Goal: Information Seeking & Learning: Learn about a topic

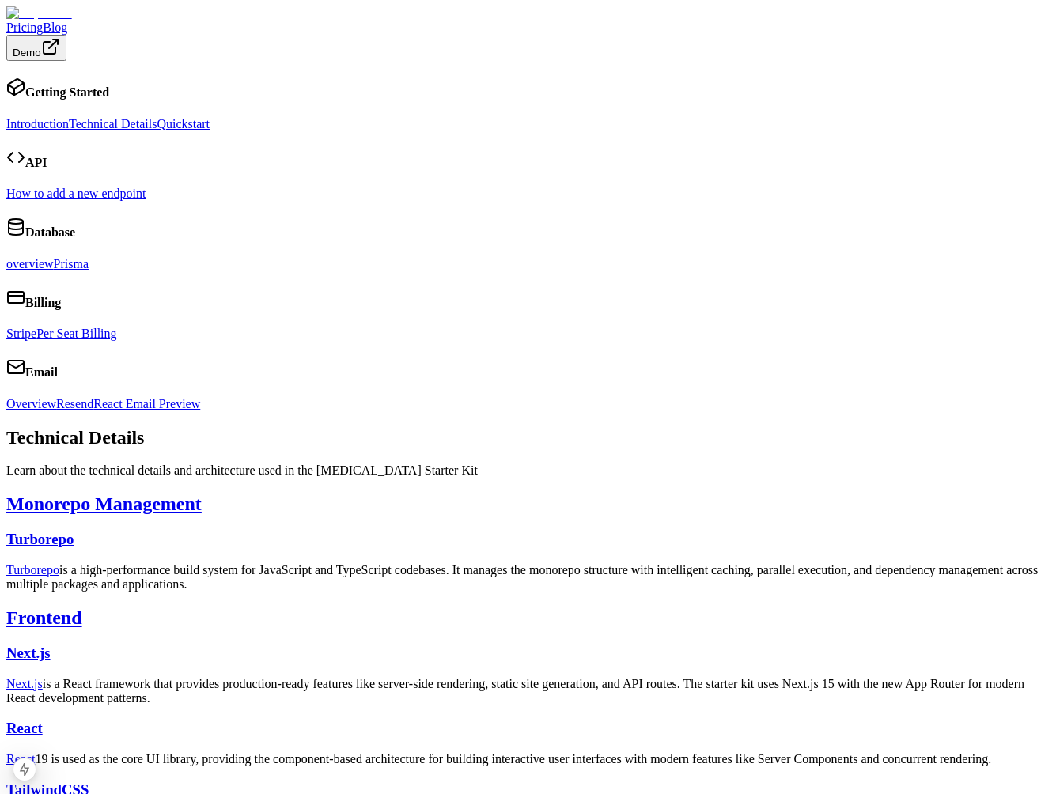
click at [54, 270] on link "overview" at bounding box center [29, 263] width 47 height 13
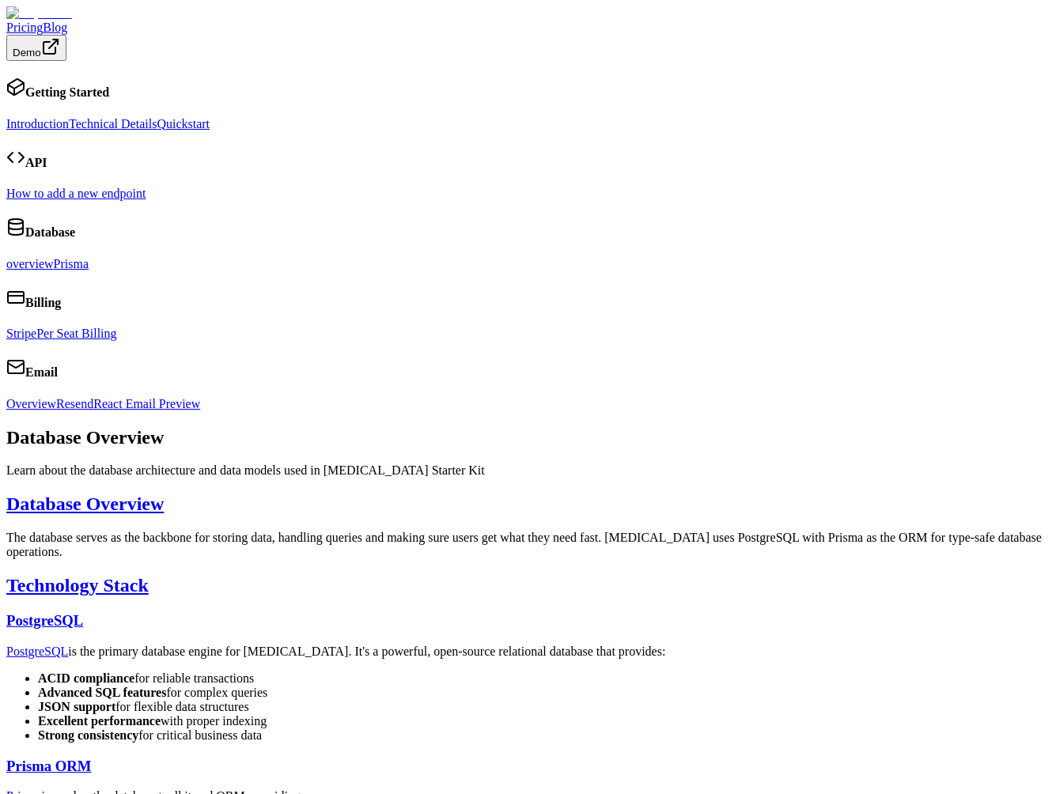
click at [74, 270] on link "Prisma" at bounding box center [71, 263] width 35 height 13
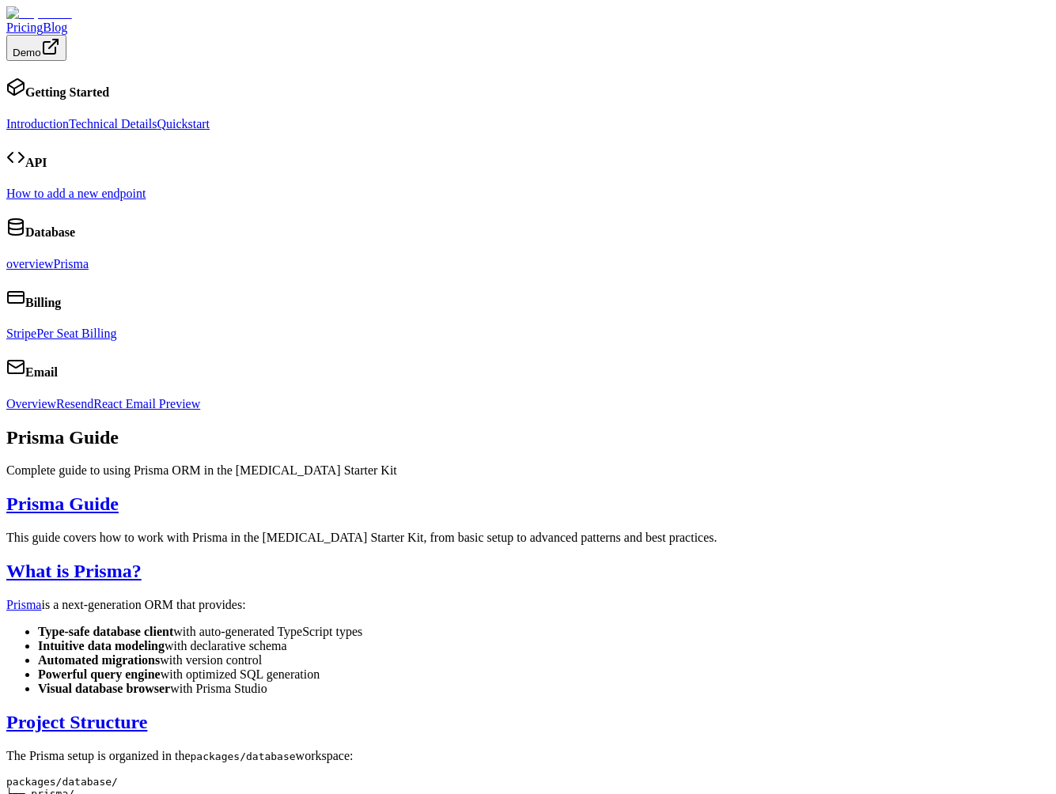
click at [54, 270] on link "overview" at bounding box center [29, 263] width 47 height 13
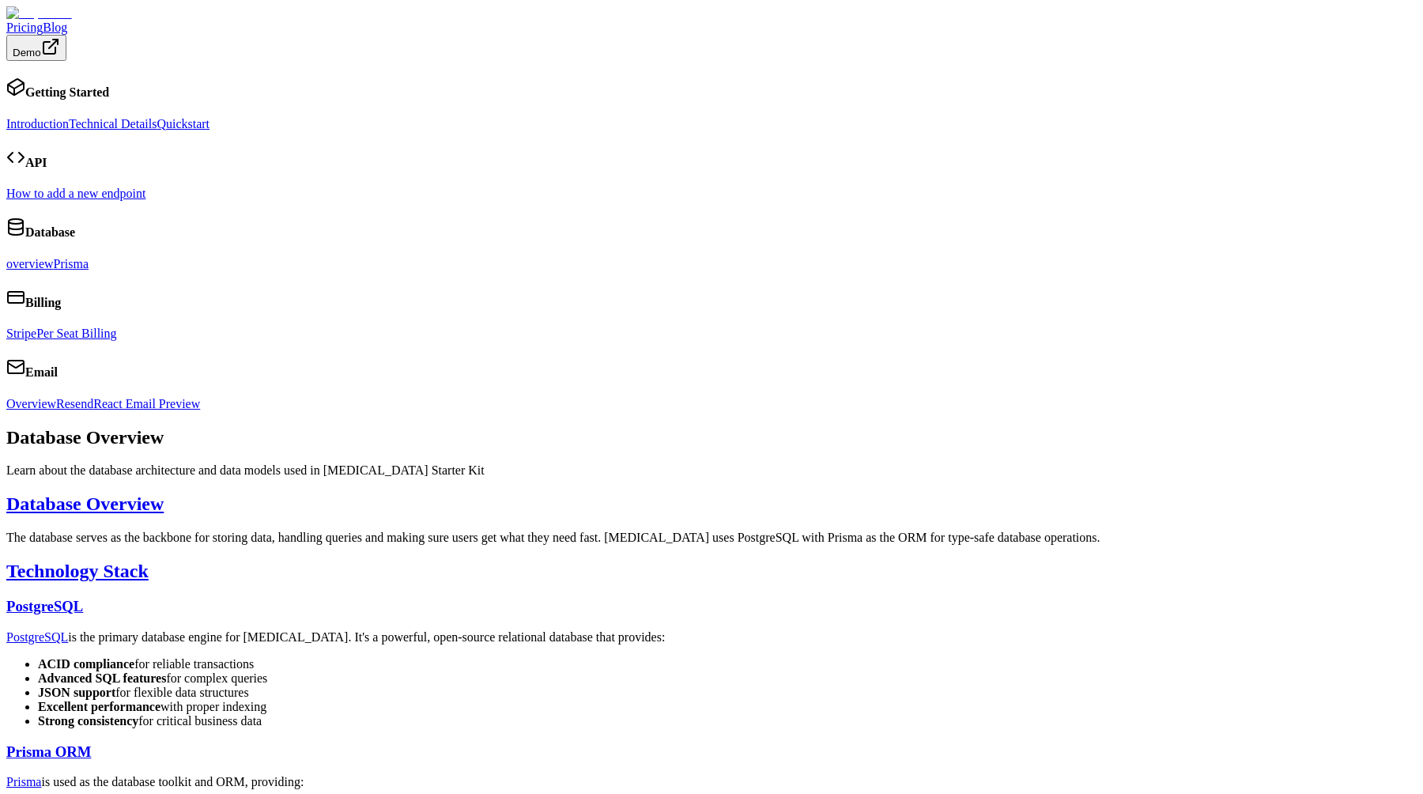
click at [54, 270] on link "overview" at bounding box center [29, 263] width 47 height 13
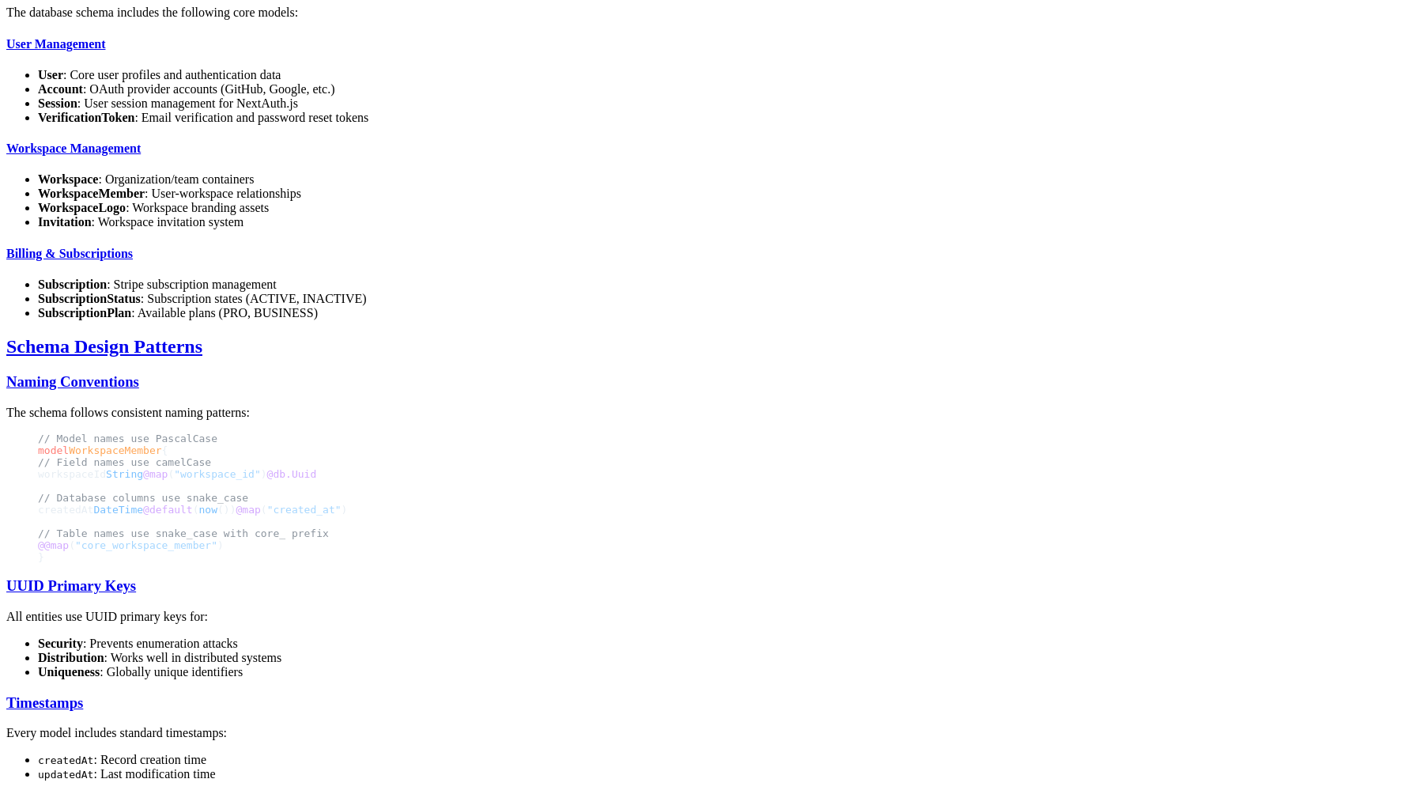
scroll to position [1001, 0]
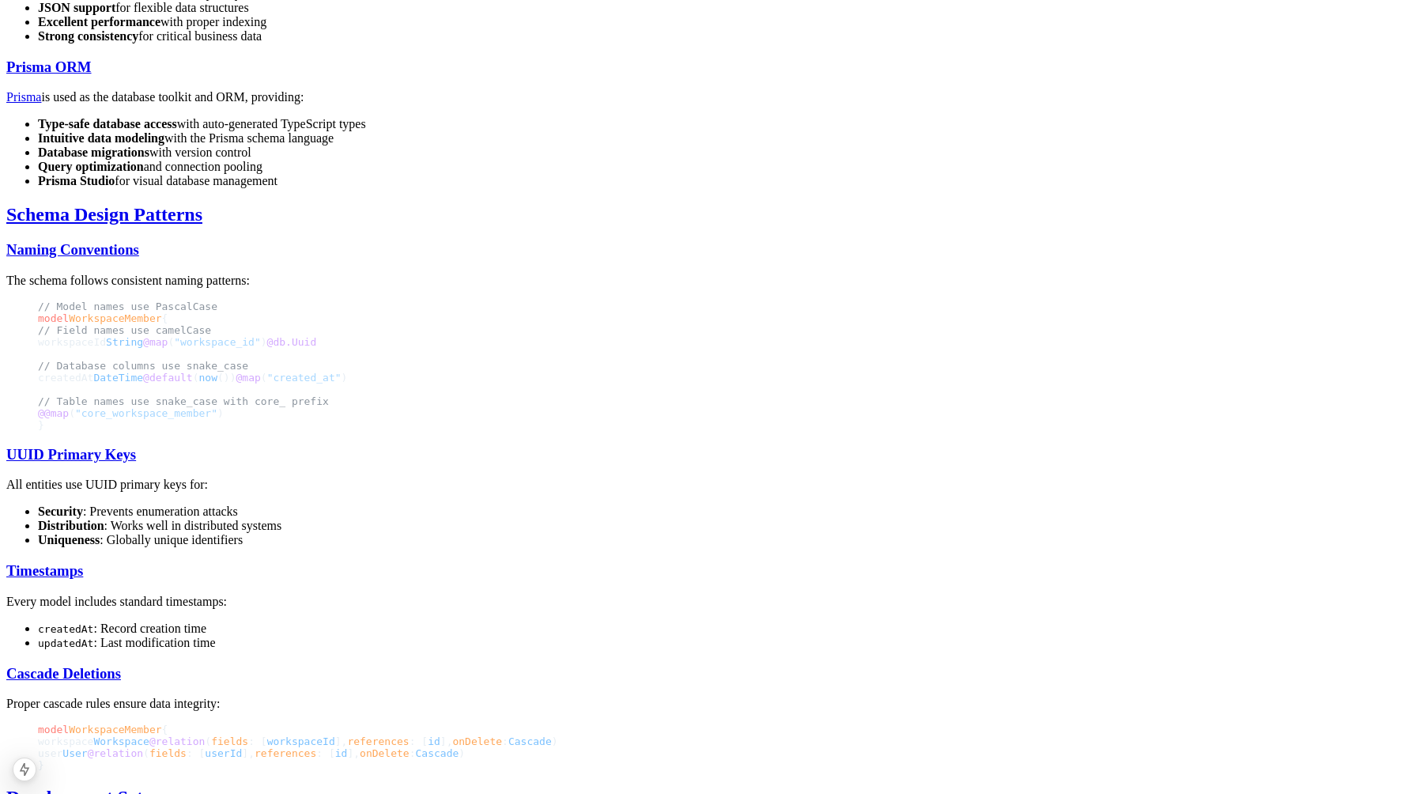
scroll to position [658, 0]
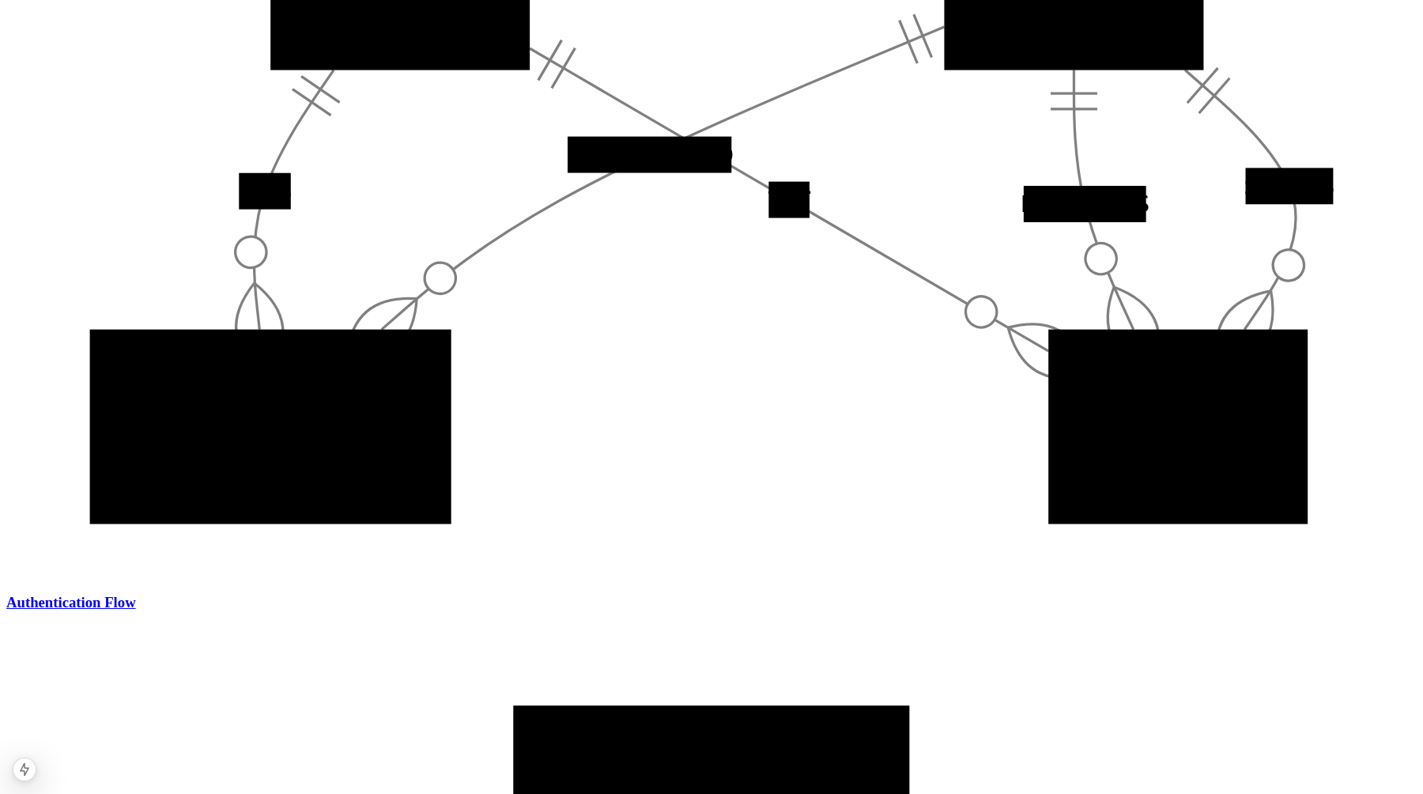
scroll to position [2026, 0]
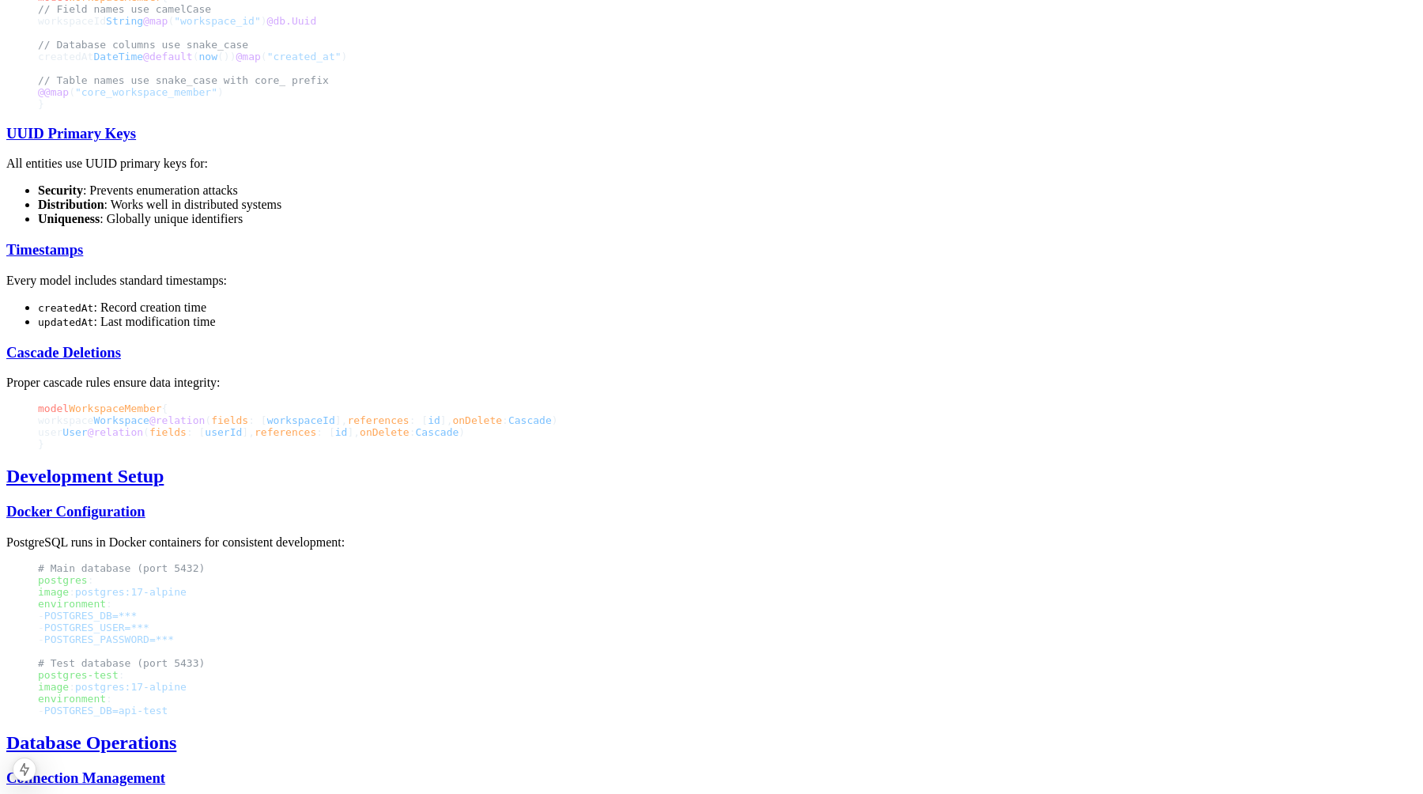
scroll to position [1319, 0]
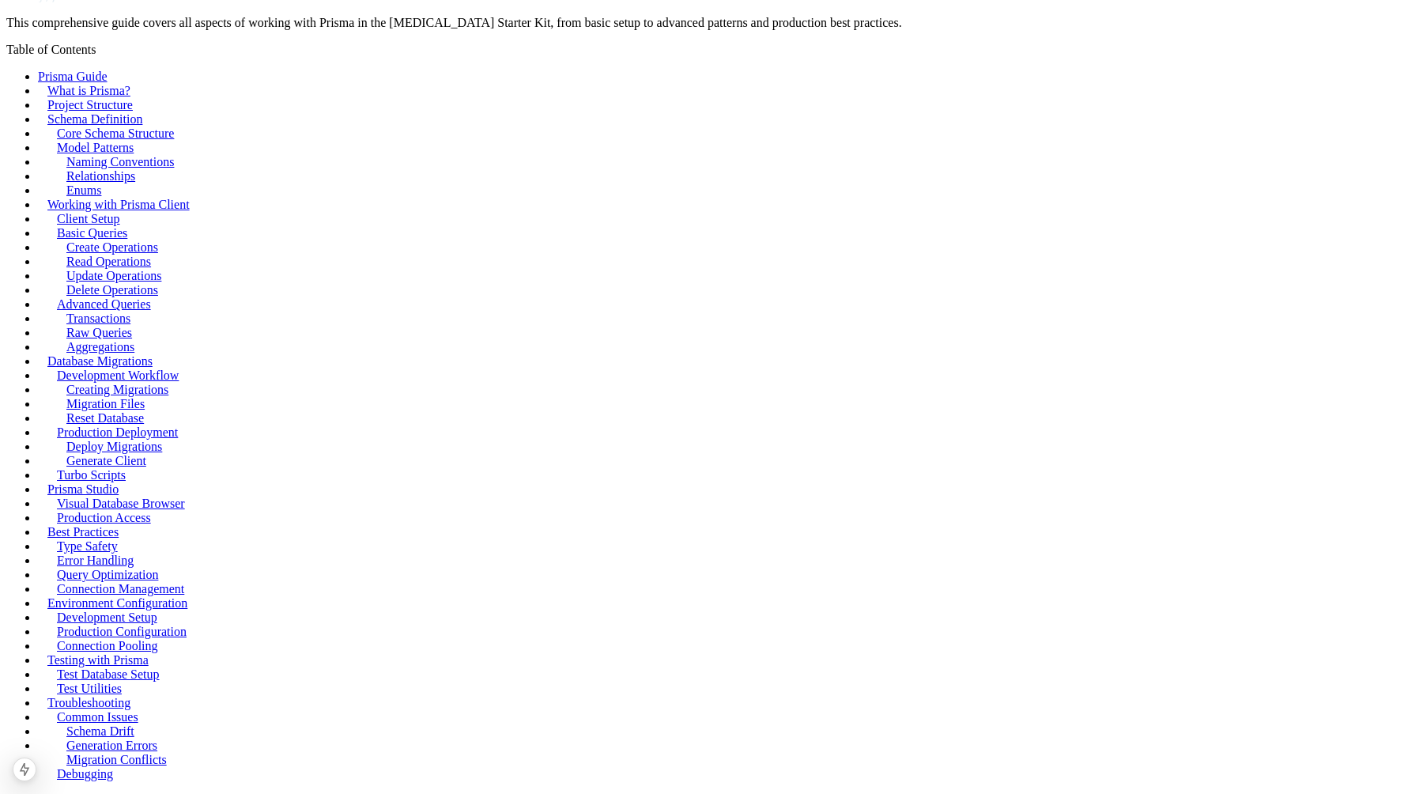
scroll to position [10057, 0]
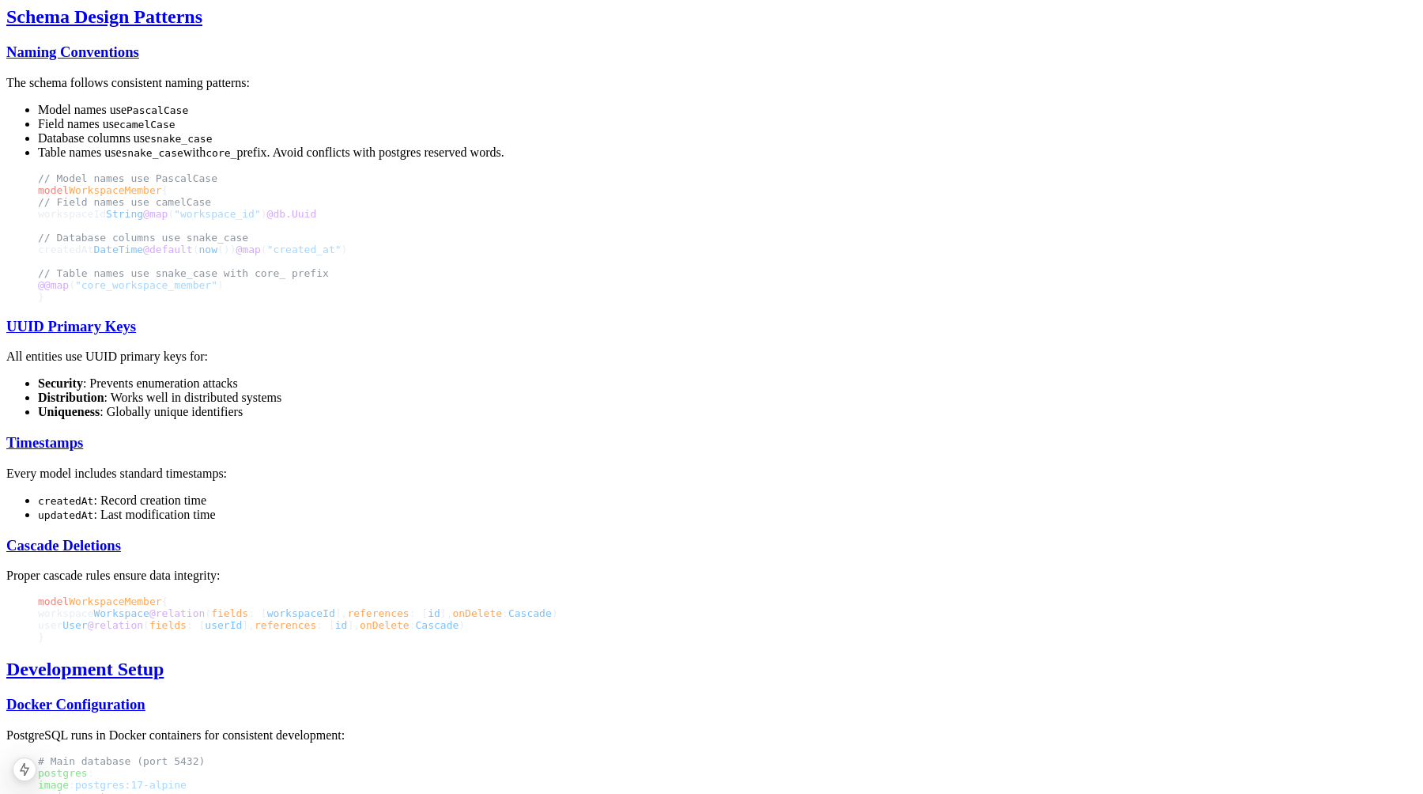
scroll to position [874, 0]
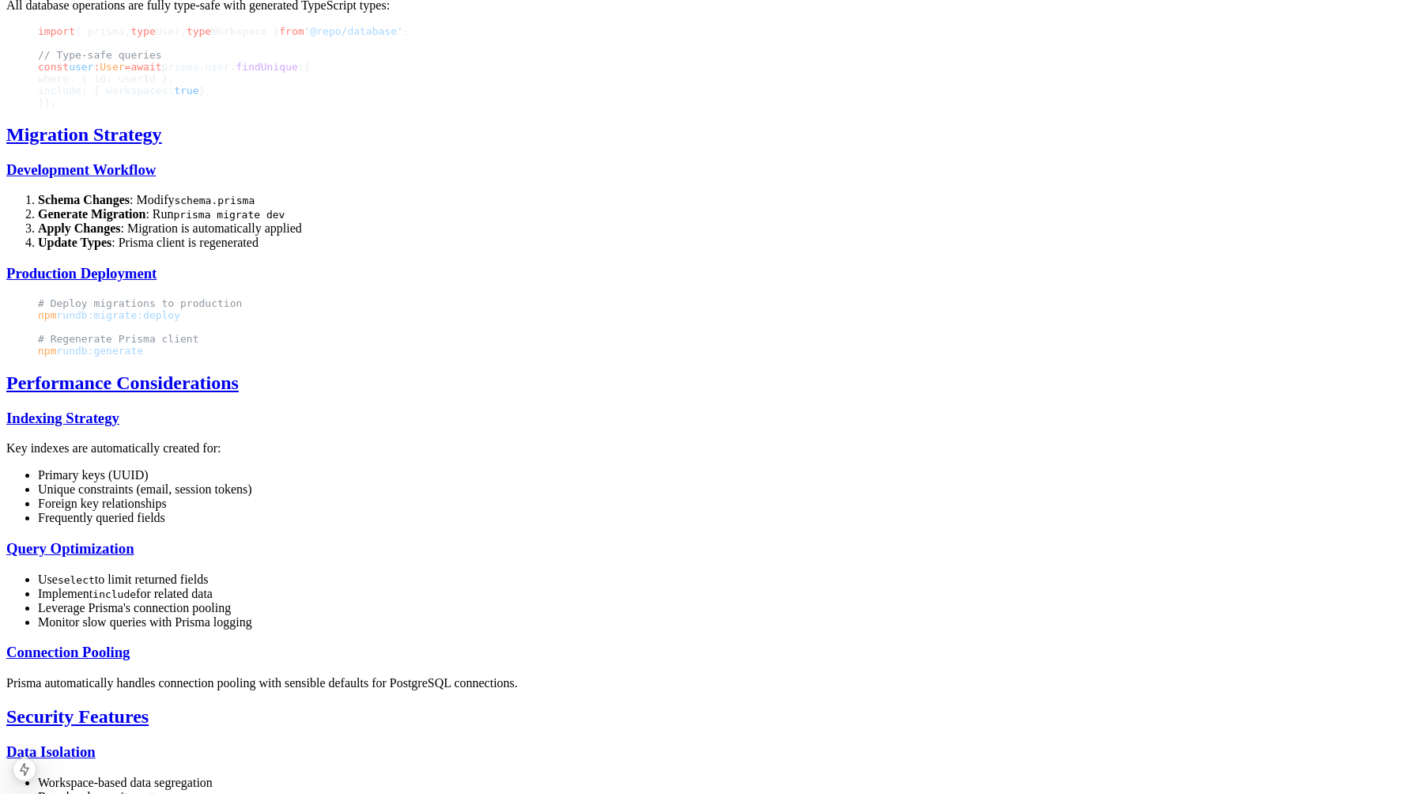
scroll to position [1998, 0]
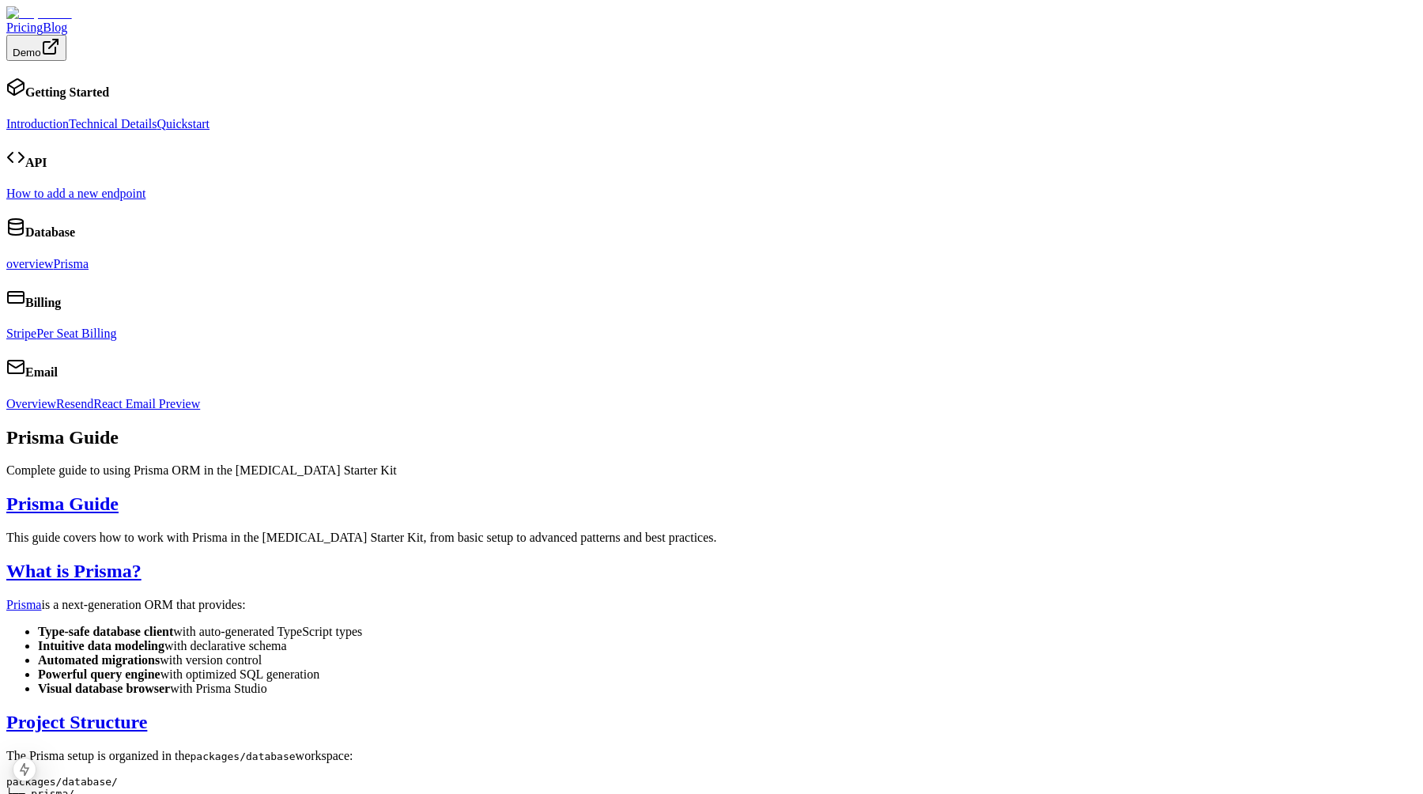
scroll to position [57, 0]
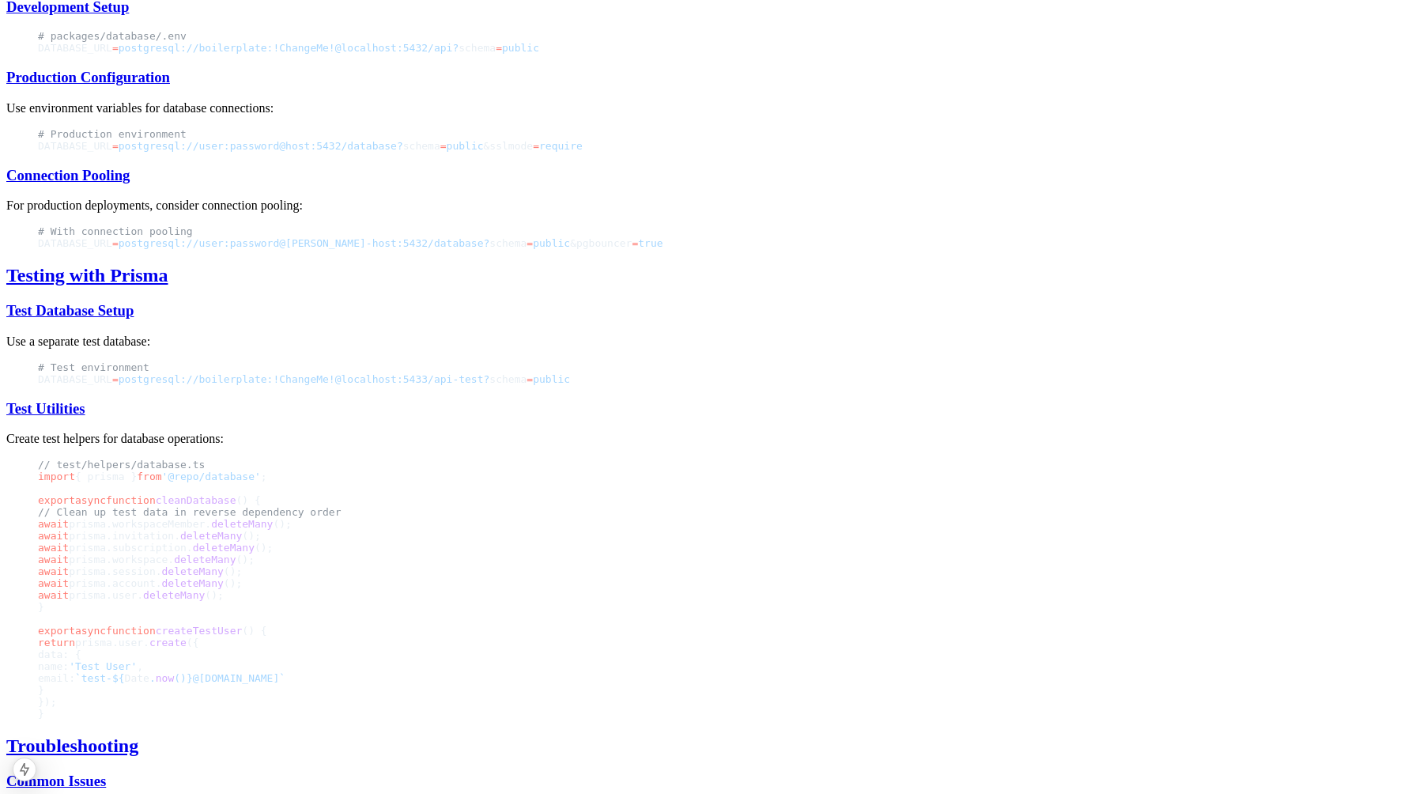
scroll to position [6404, 0]
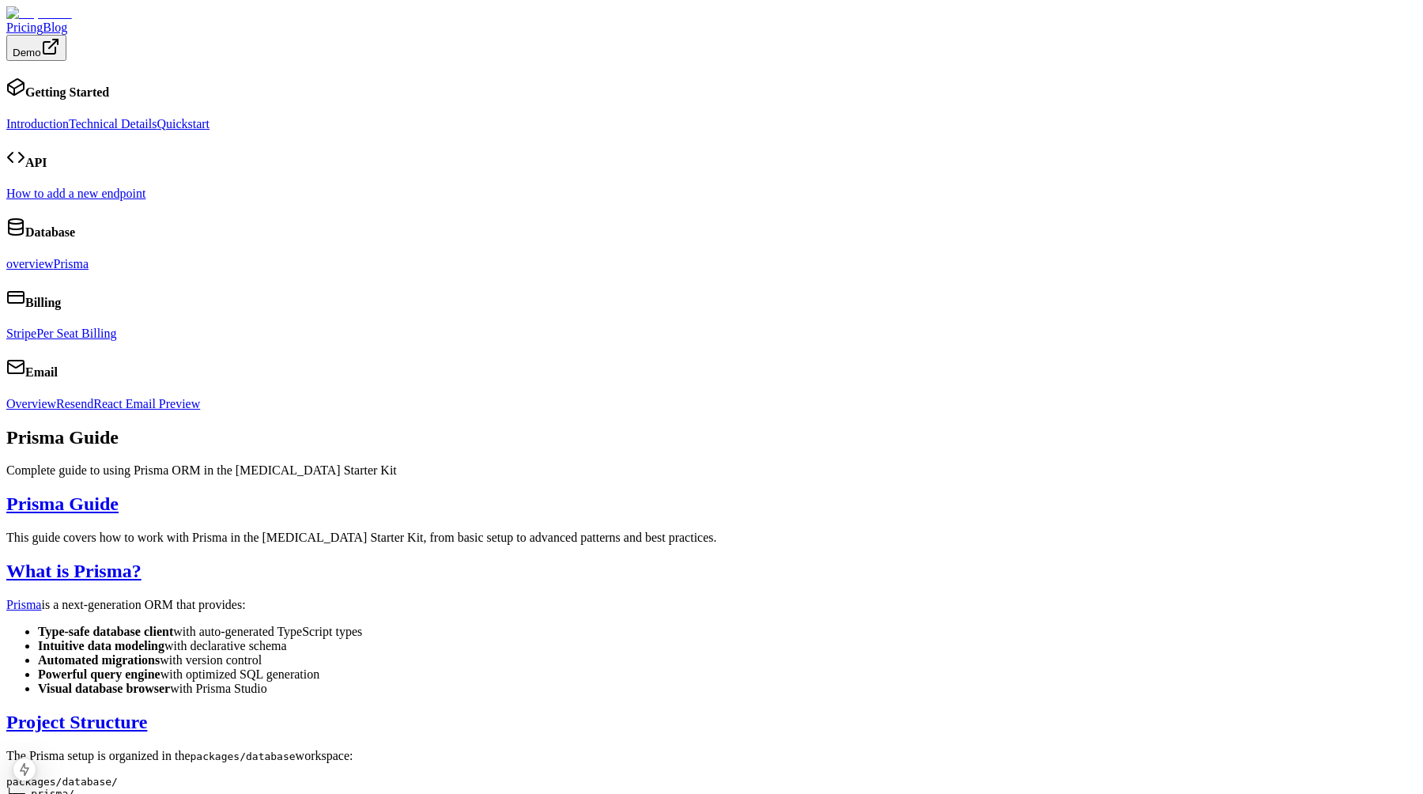
click at [54, 270] on link "overview" at bounding box center [29, 263] width 47 height 13
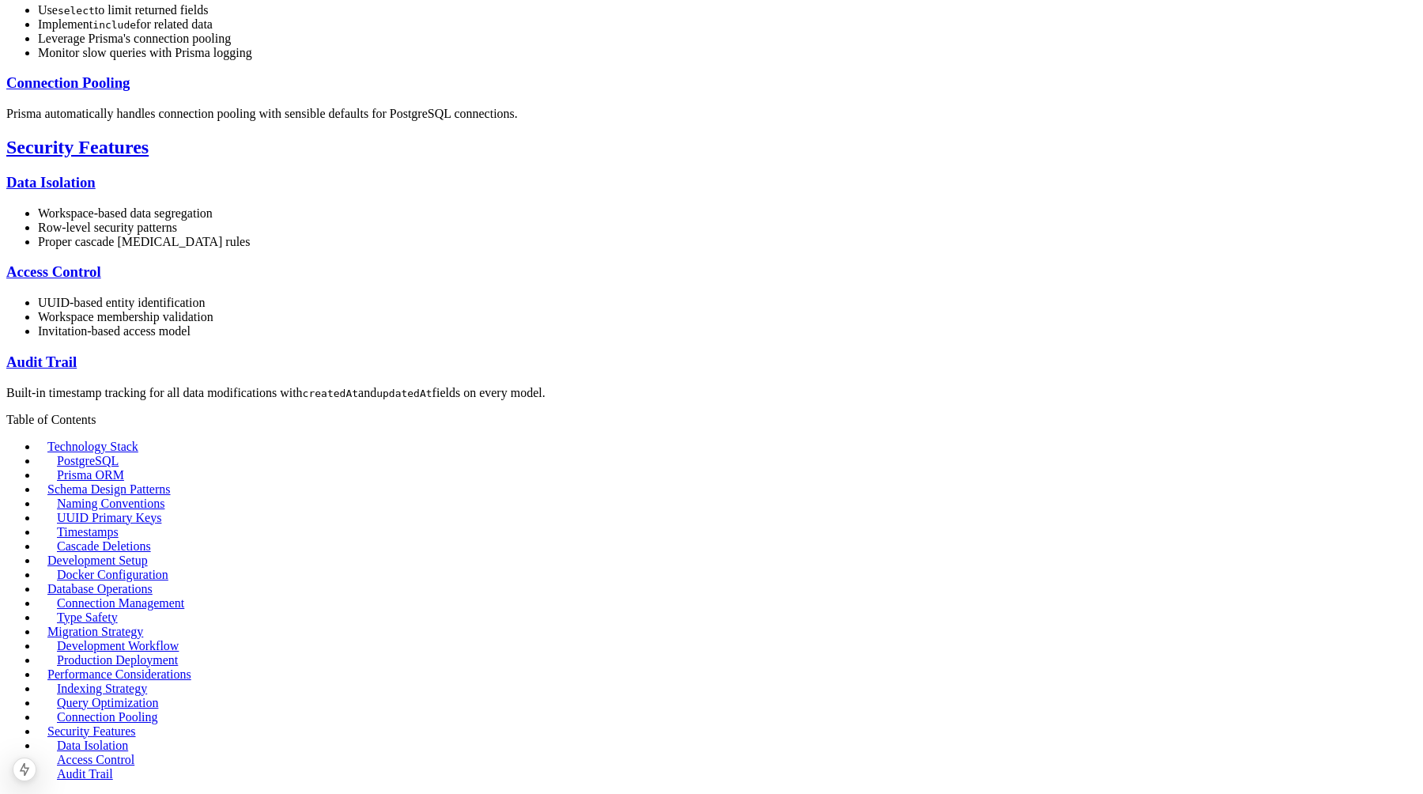
scroll to position [2456, 0]
click at [529, 121] on p "Prisma automatically handles connection pooling with sensible defaults for Post…" at bounding box center [711, 114] width 1411 height 14
drag, startPoint x: 529, startPoint y: 396, endPoint x: 665, endPoint y: 396, distance: 136.0
click at [667, 121] on p "Prisma automatically handles connection pooling with sensible defaults for Post…" at bounding box center [711, 114] width 1411 height 14
click at [665, 121] on p "Prisma automatically handles connection pooling with sensible defaults for Post…" at bounding box center [711, 114] width 1411 height 14
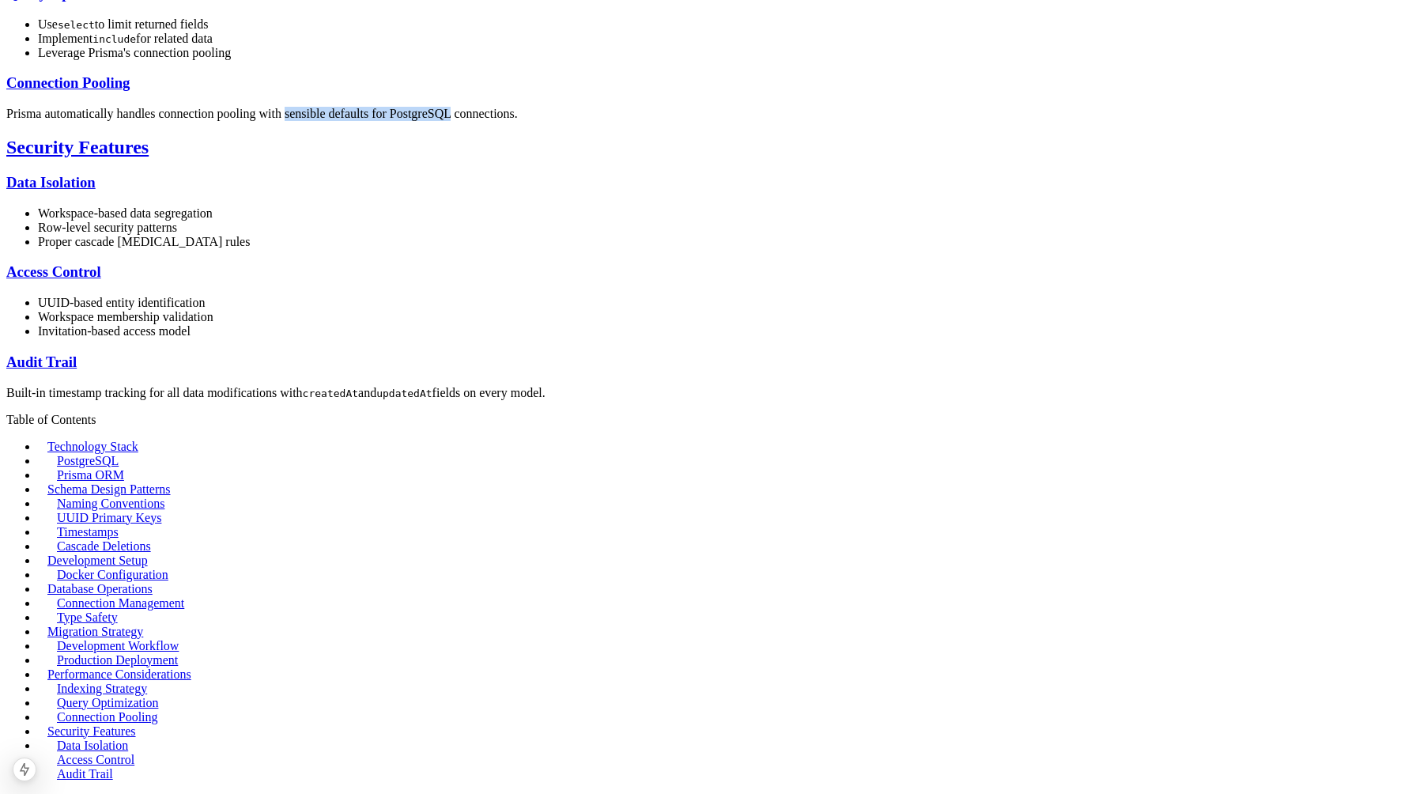
drag, startPoint x: 665, startPoint y: 396, endPoint x: 818, endPoint y: 396, distance: 152.6
click at [817, 121] on p "Prisma automatically handles connection pooling with sensible defaults for Post…" at bounding box center [711, 114] width 1411 height 14
click at [818, 121] on p "Prisma automatically handles connection pooling with sensible defaults for Post…" at bounding box center [711, 114] width 1411 height 14
click at [594, 191] on h3 "Data Isolation" at bounding box center [711, 182] width 1411 height 17
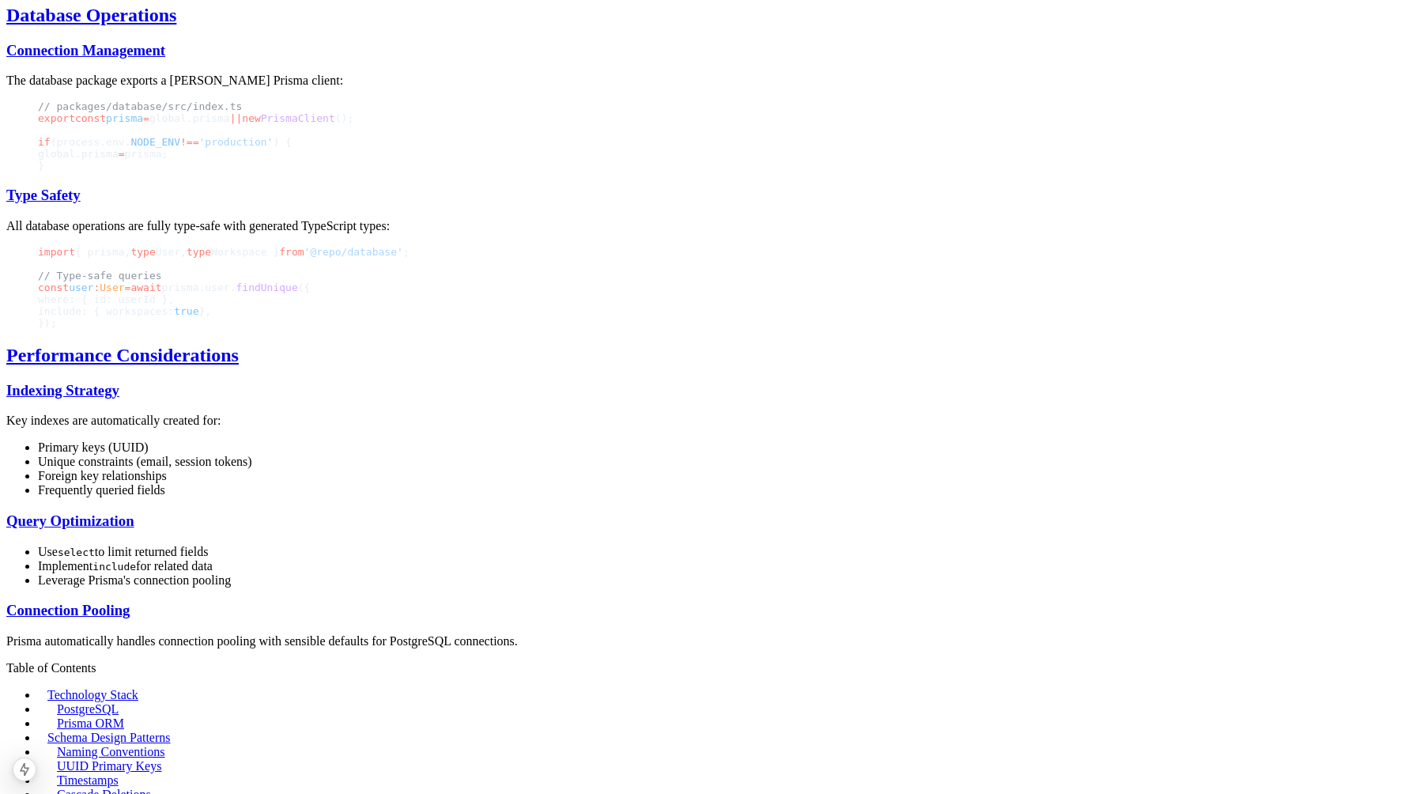
scroll to position [2128, 0]
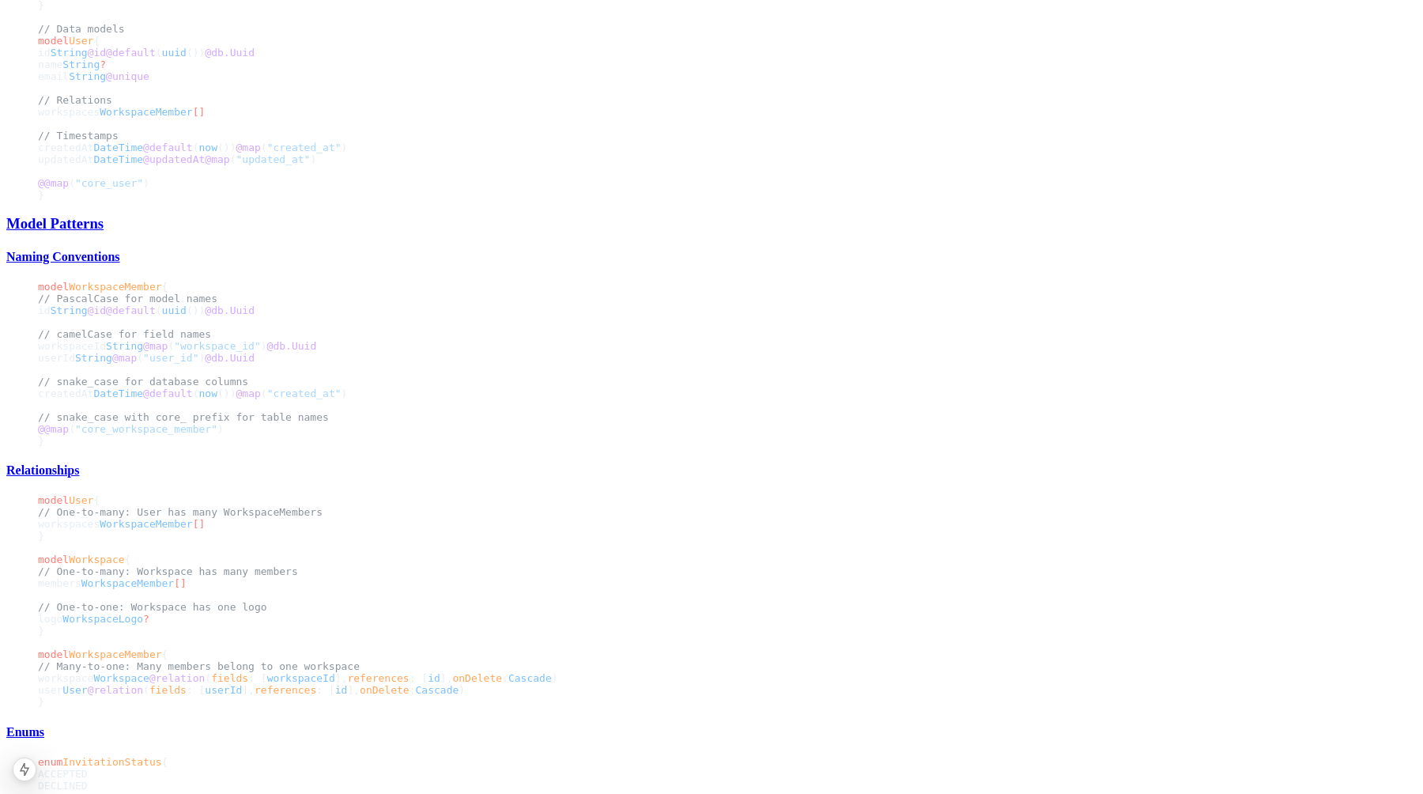
scroll to position [1042, 0]
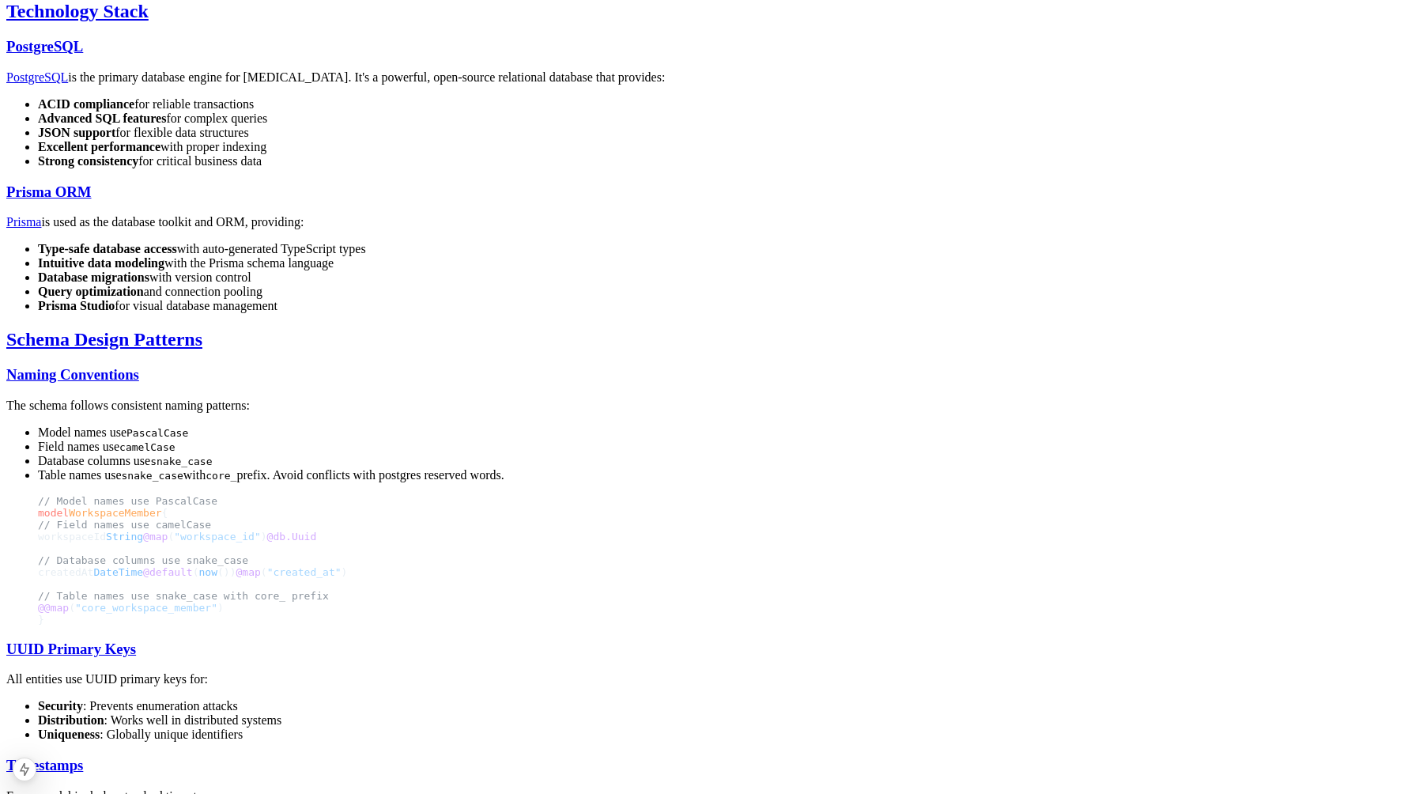
scroll to position [535, 0]
drag, startPoint x: 928, startPoint y: 346, endPoint x: 910, endPoint y: 347, distance: 17.5
click at [910, 467] on li "Table names use snake_case with core_ prefix. Avoid conflicts with postgres res…" at bounding box center [727, 474] width 1379 height 14
drag, startPoint x: 925, startPoint y: 347, endPoint x: 337, endPoint y: 247, distance: 596.8
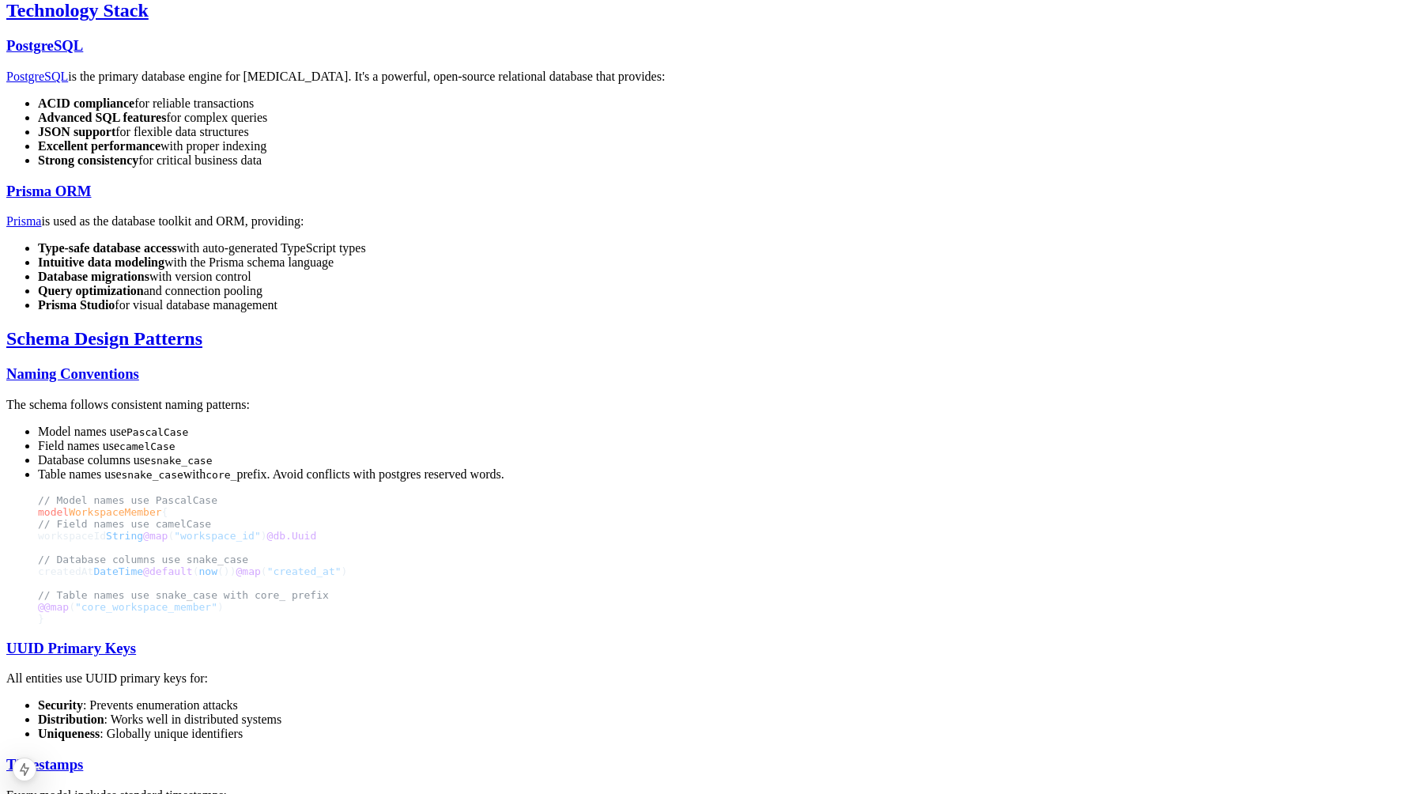
copy div "The schema follows consistent naming patterns: Model names use PascalCase Field…"
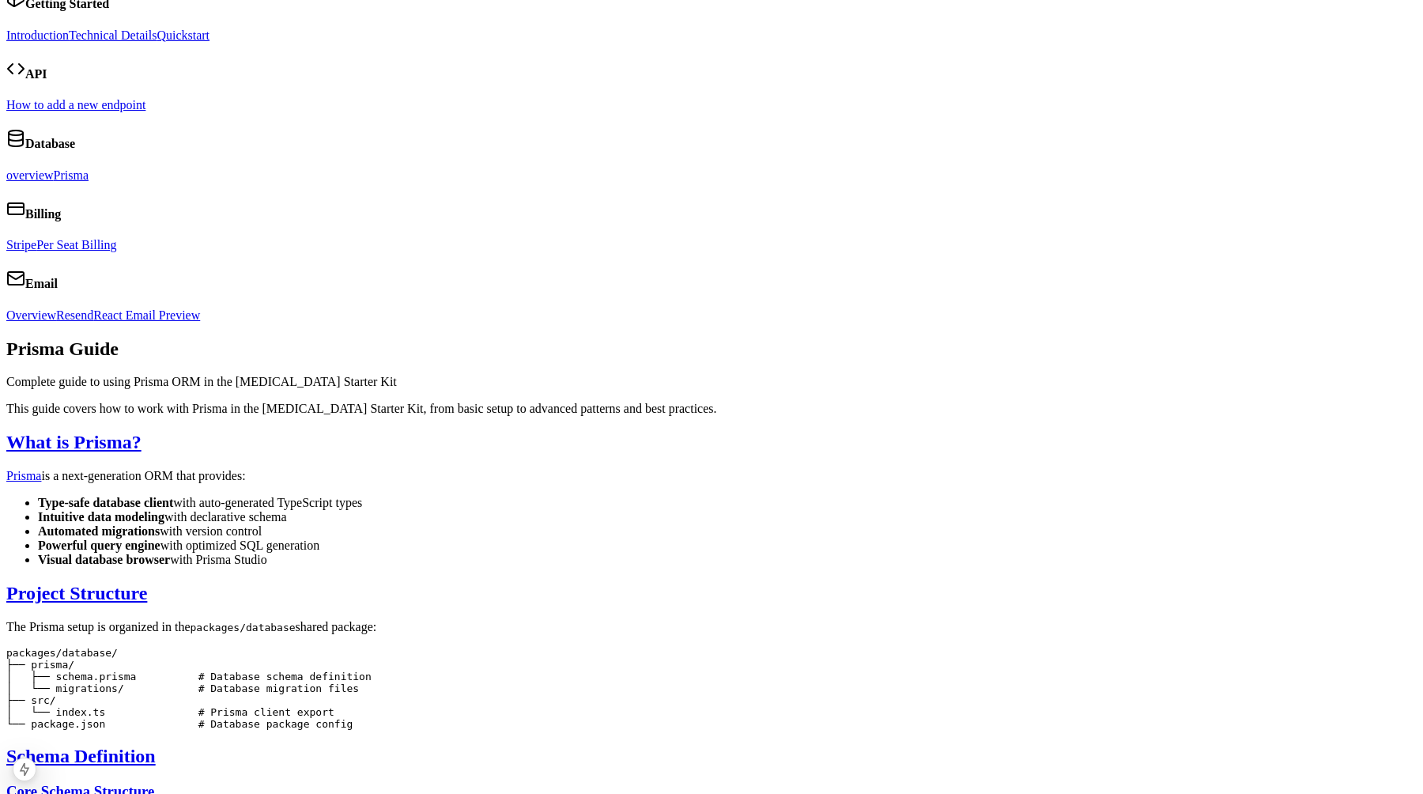
scroll to position [220, 0]
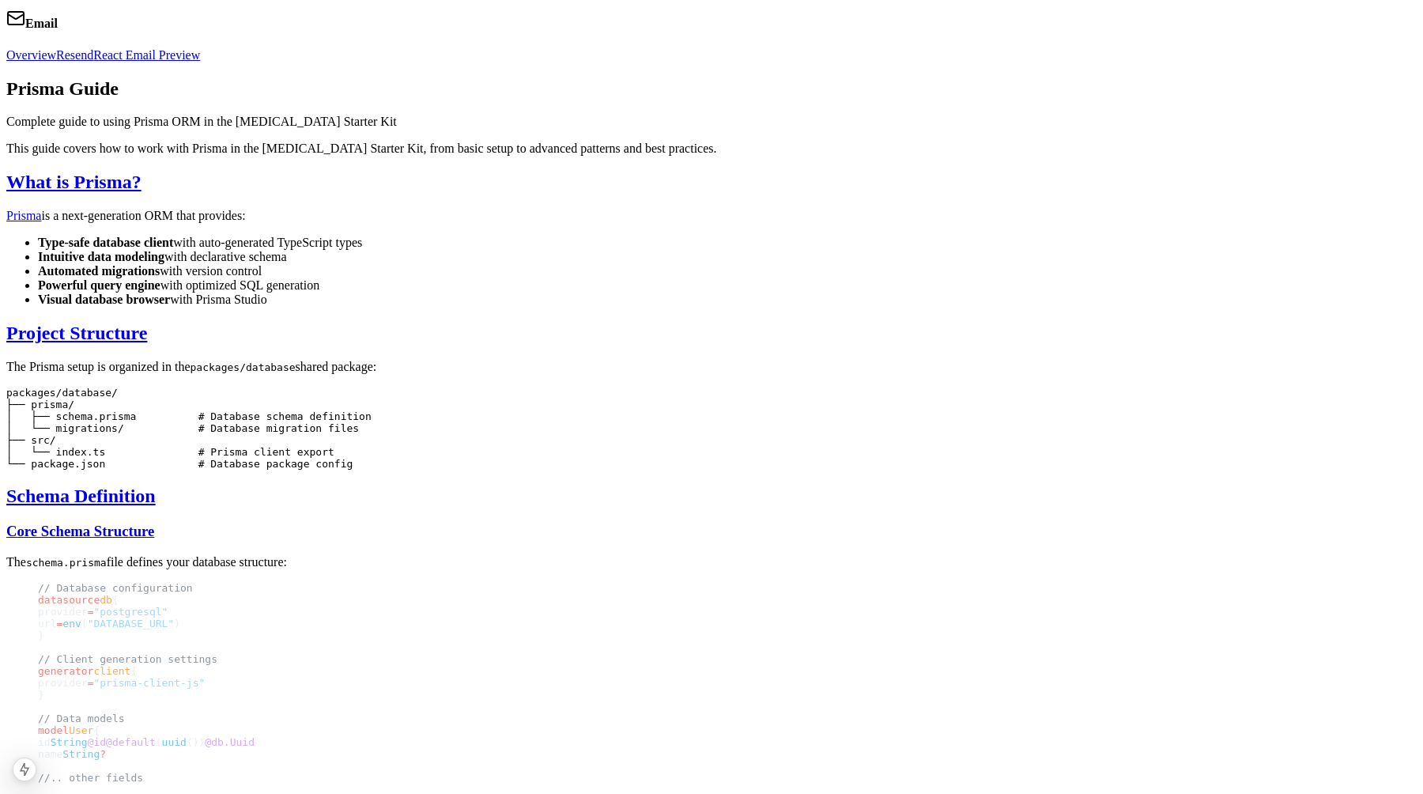
scroll to position [5556, 0]
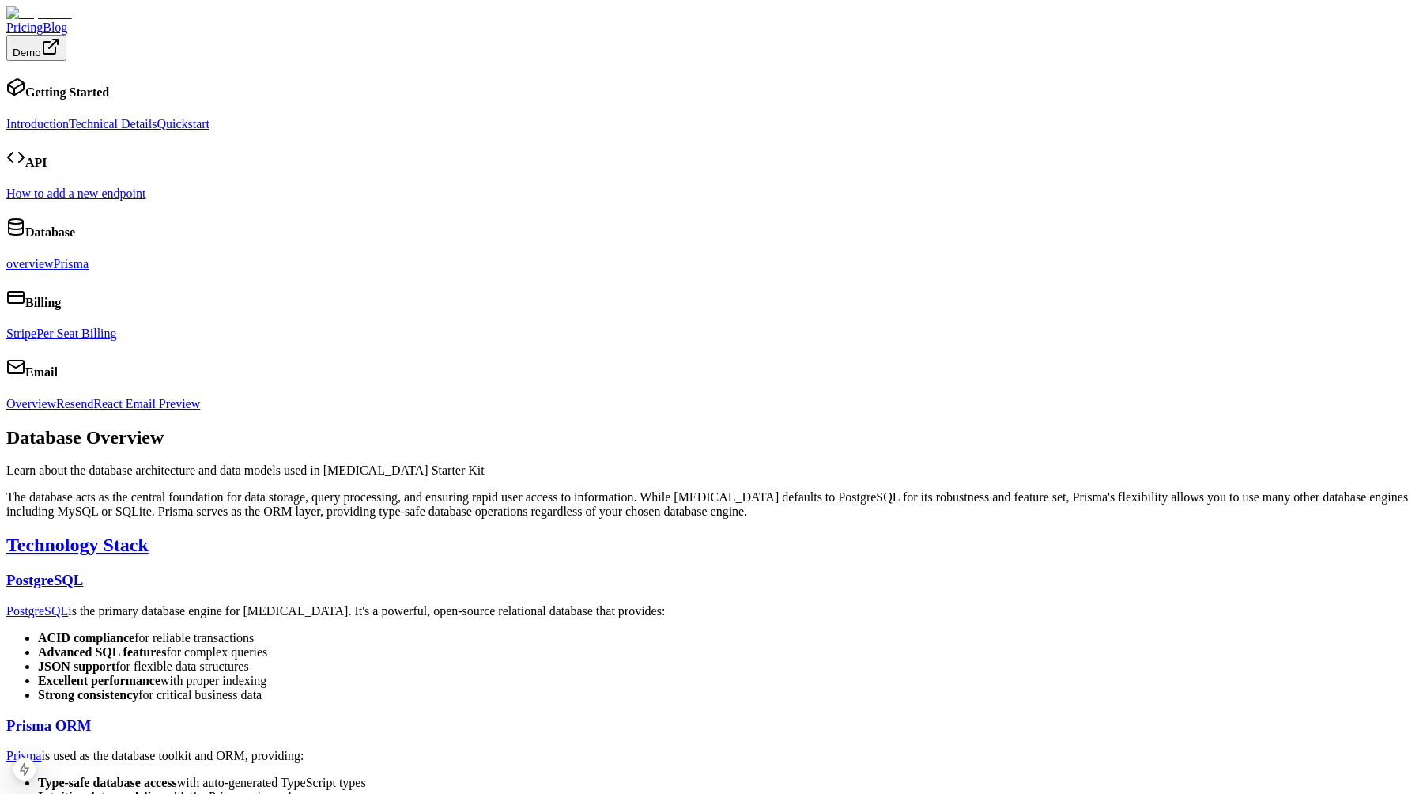
click at [946, 659] on li "JSON support for flexible data structures" at bounding box center [727, 666] width 1379 height 14
click at [56, 410] on link "Overview" at bounding box center [31, 403] width 50 height 13
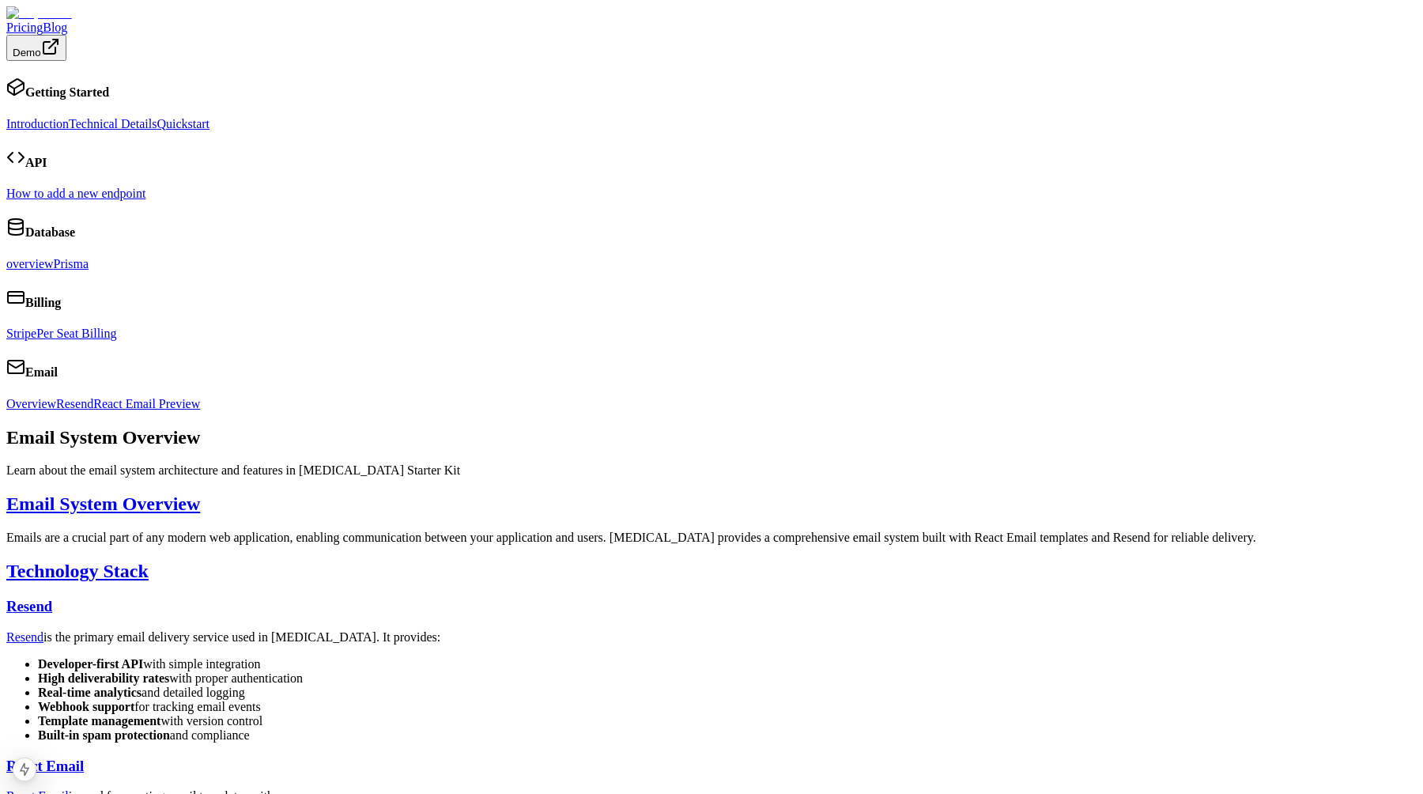
click at [56, 410] on link "Overview" at bounding box center [31, 403] width 50 height 13
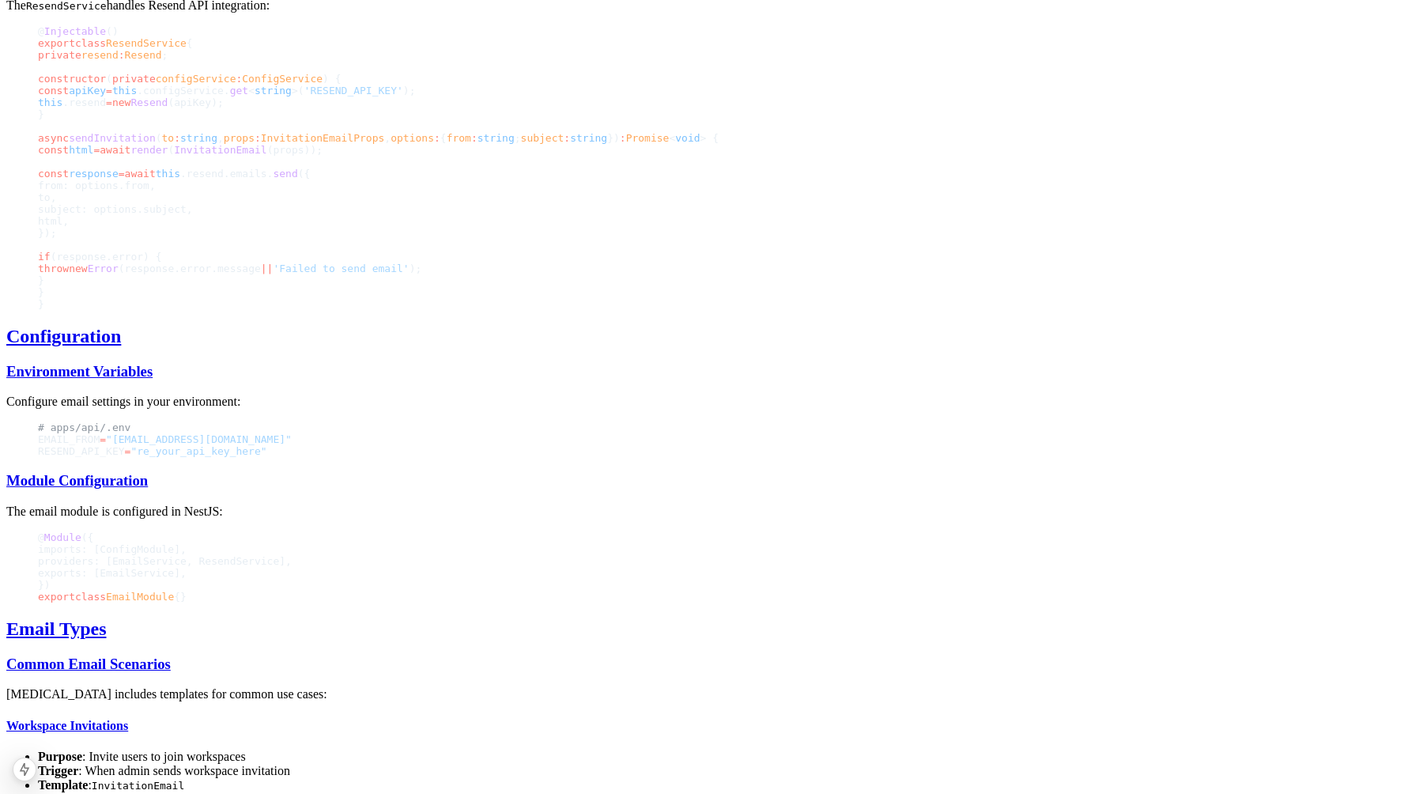
scroll to position [2714, 0]
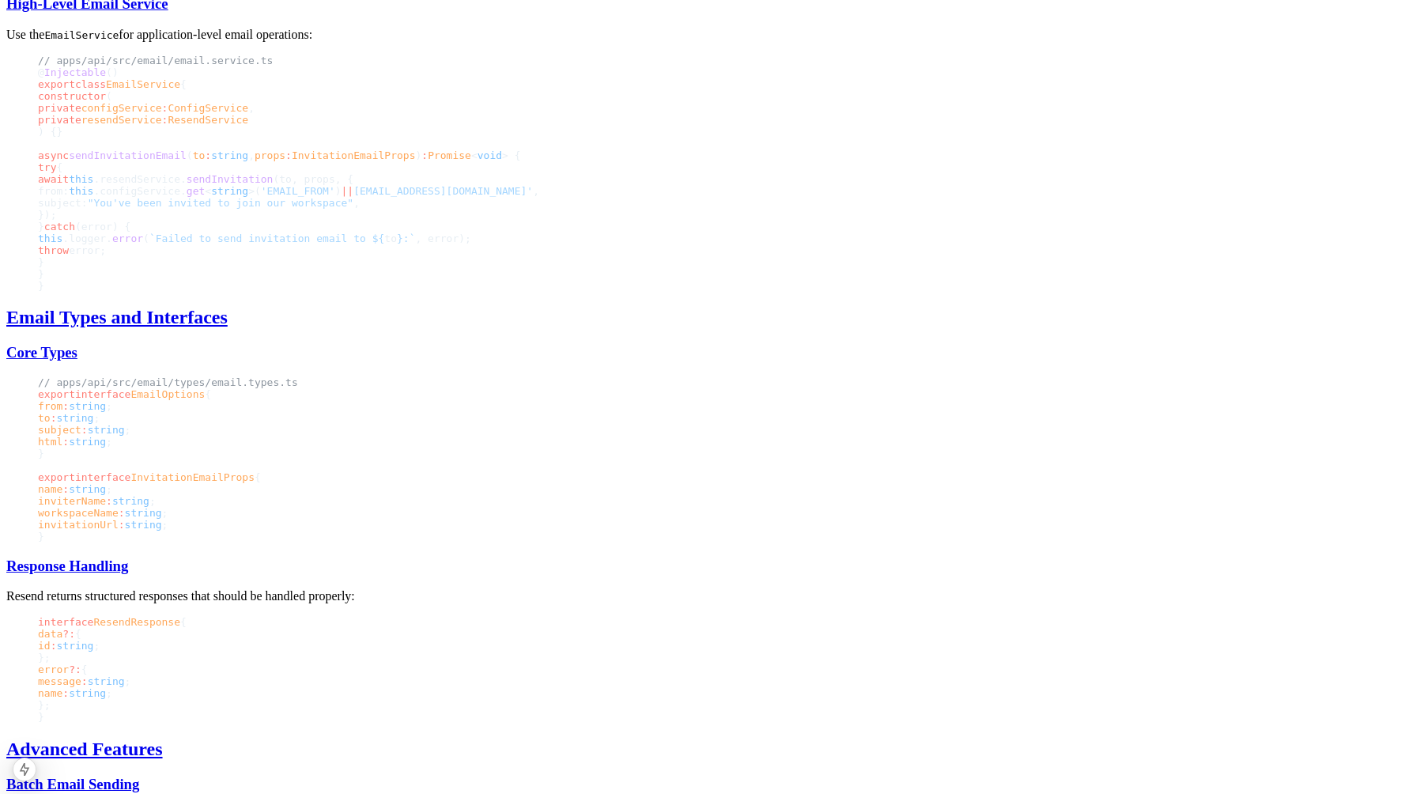
scroll to position [2590, 0]
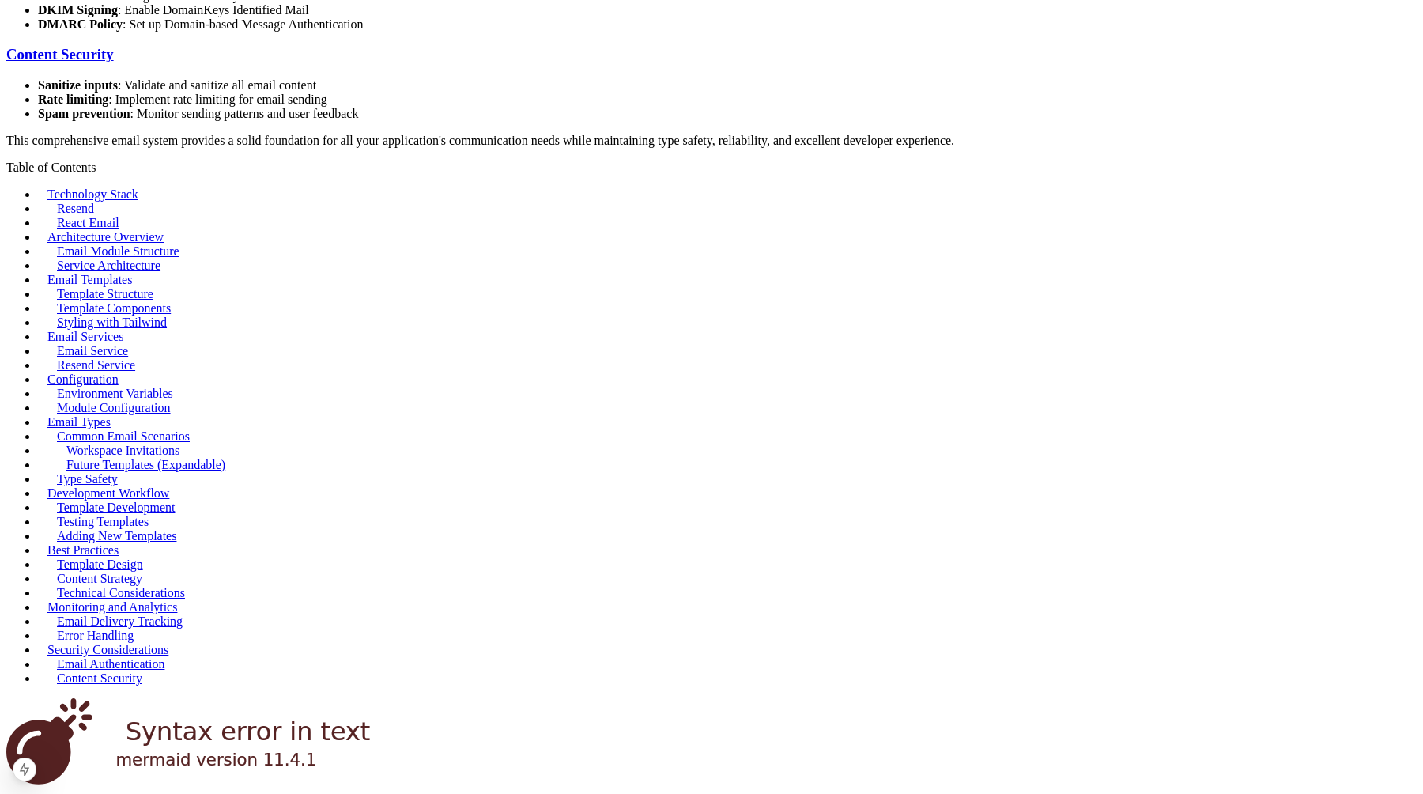
scroll to position [2925, 0]
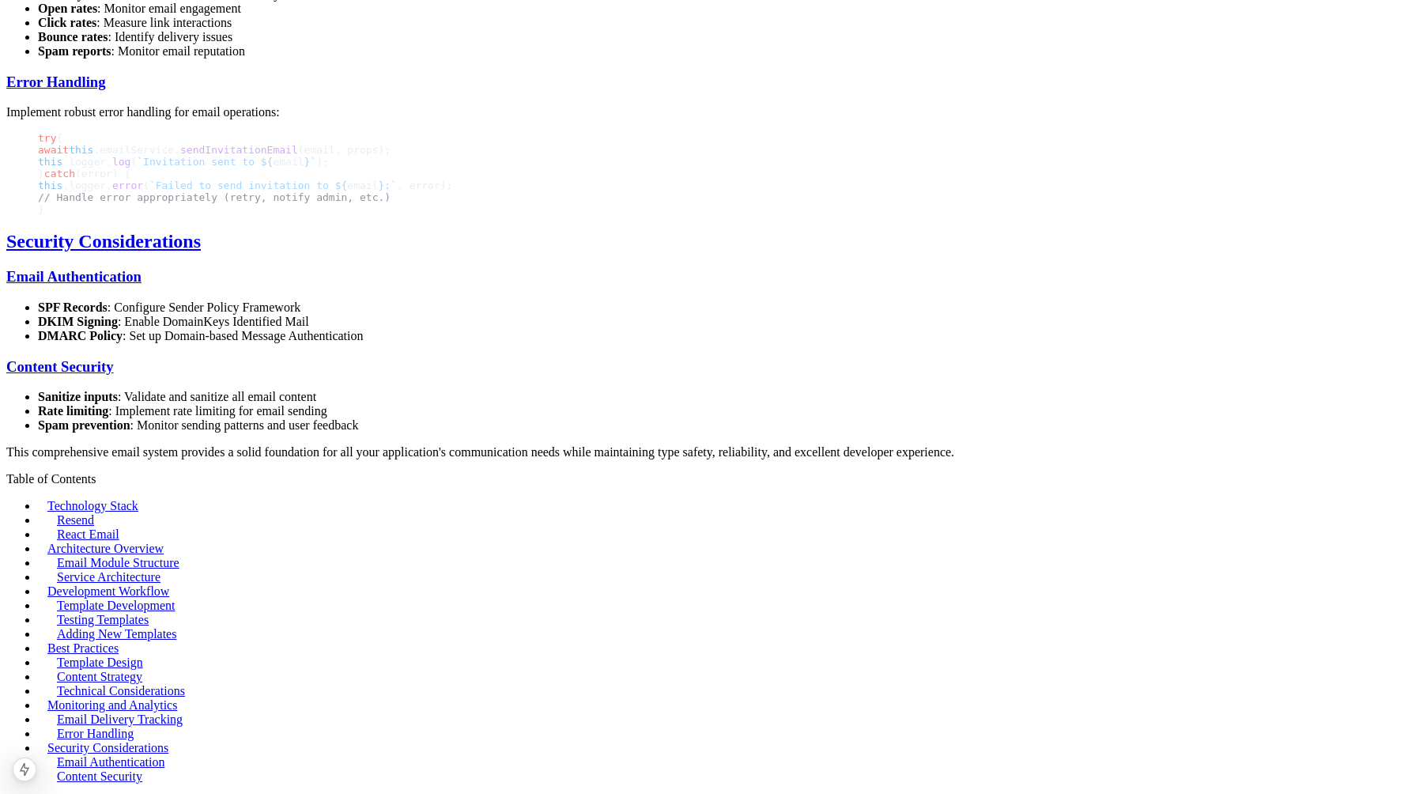
scroll to position [1899, 0]
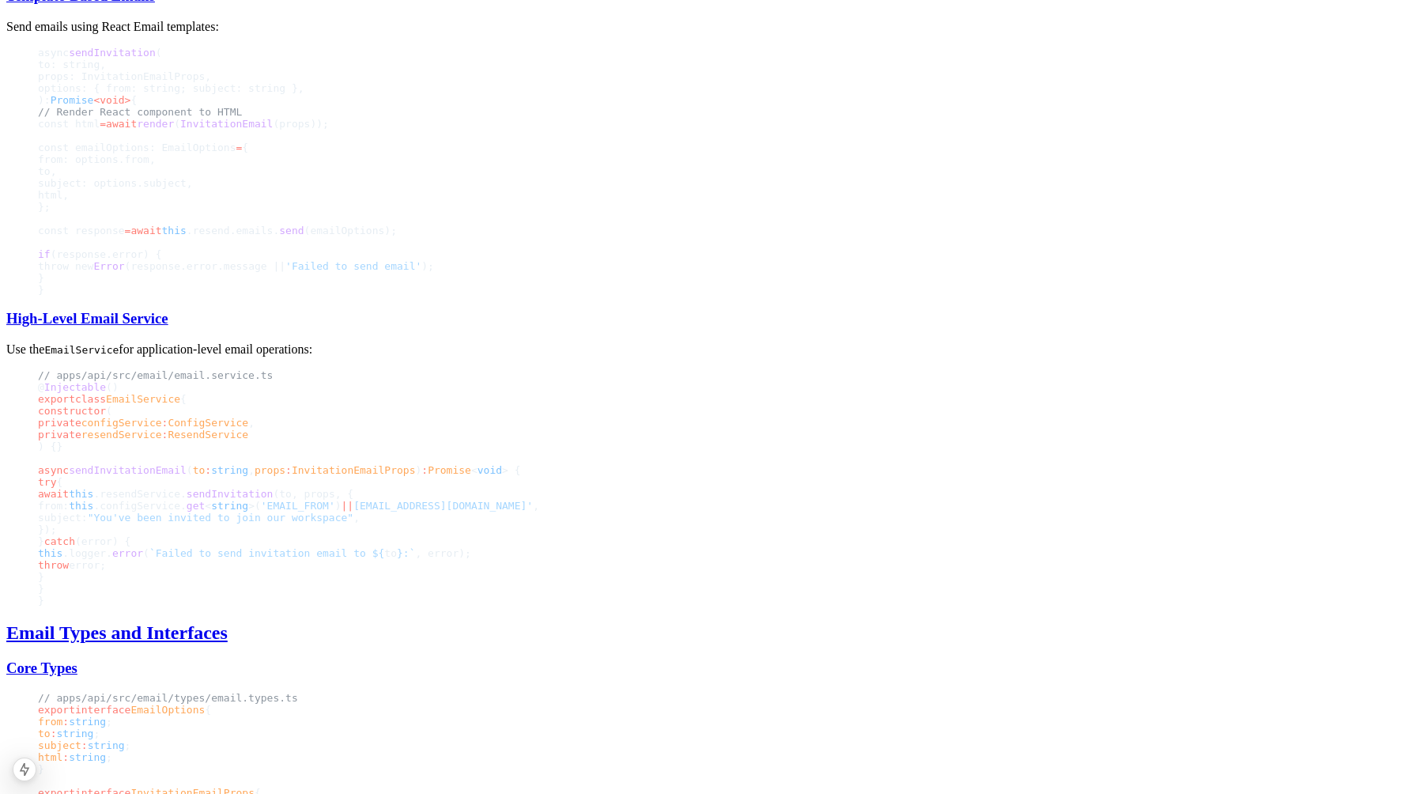
scroll to position [1789, 0]
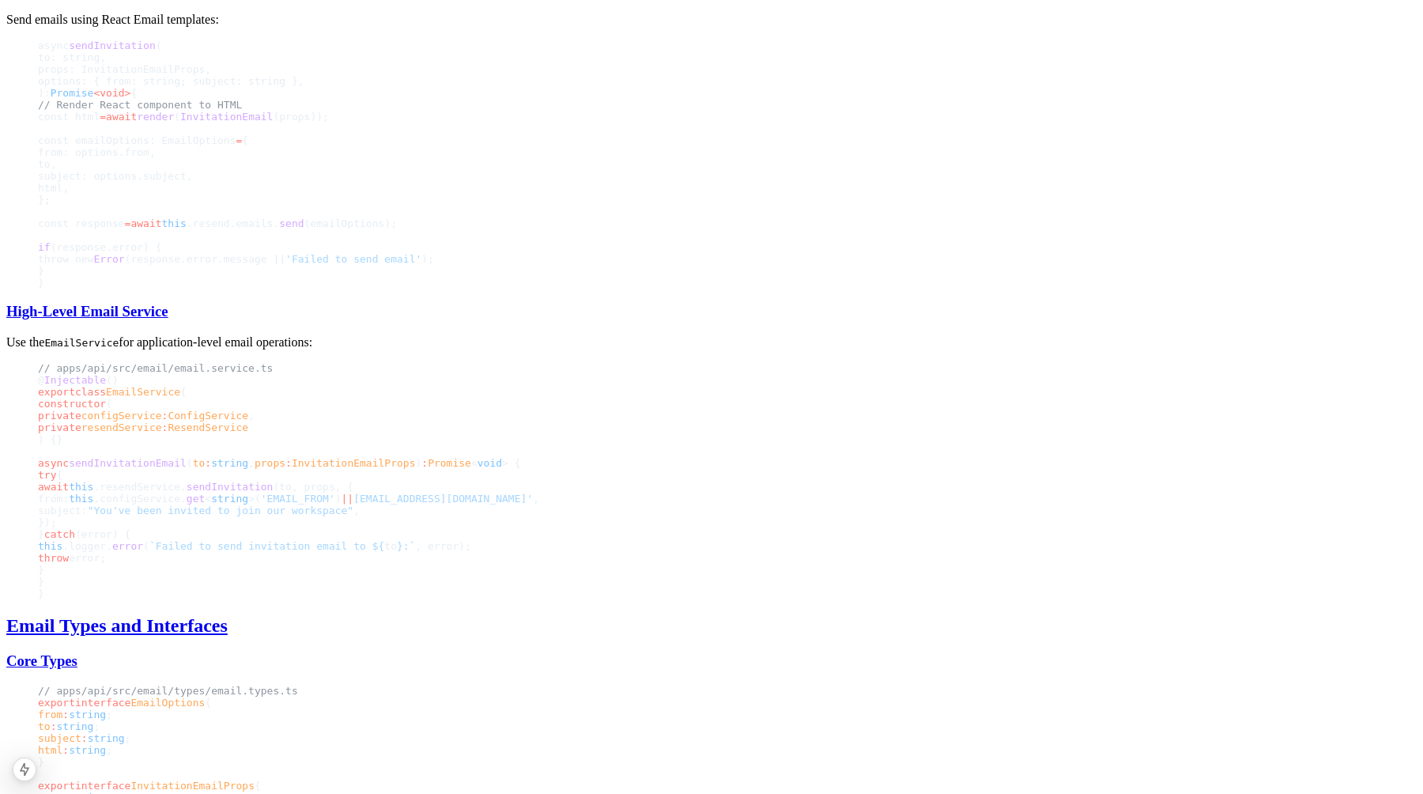
click at [174, 123] on span "render" at bounding box center [155, 117] width 37 height 12
drag, startPoint x: 508, startPoint y: 393, endPoint x: 619, endPoint y: 393, distance: 110.7
click at [619, 123] on span "const html = await render ( InvitationEmail (props));" at bounding box center [711, 117] width 1347 height 12
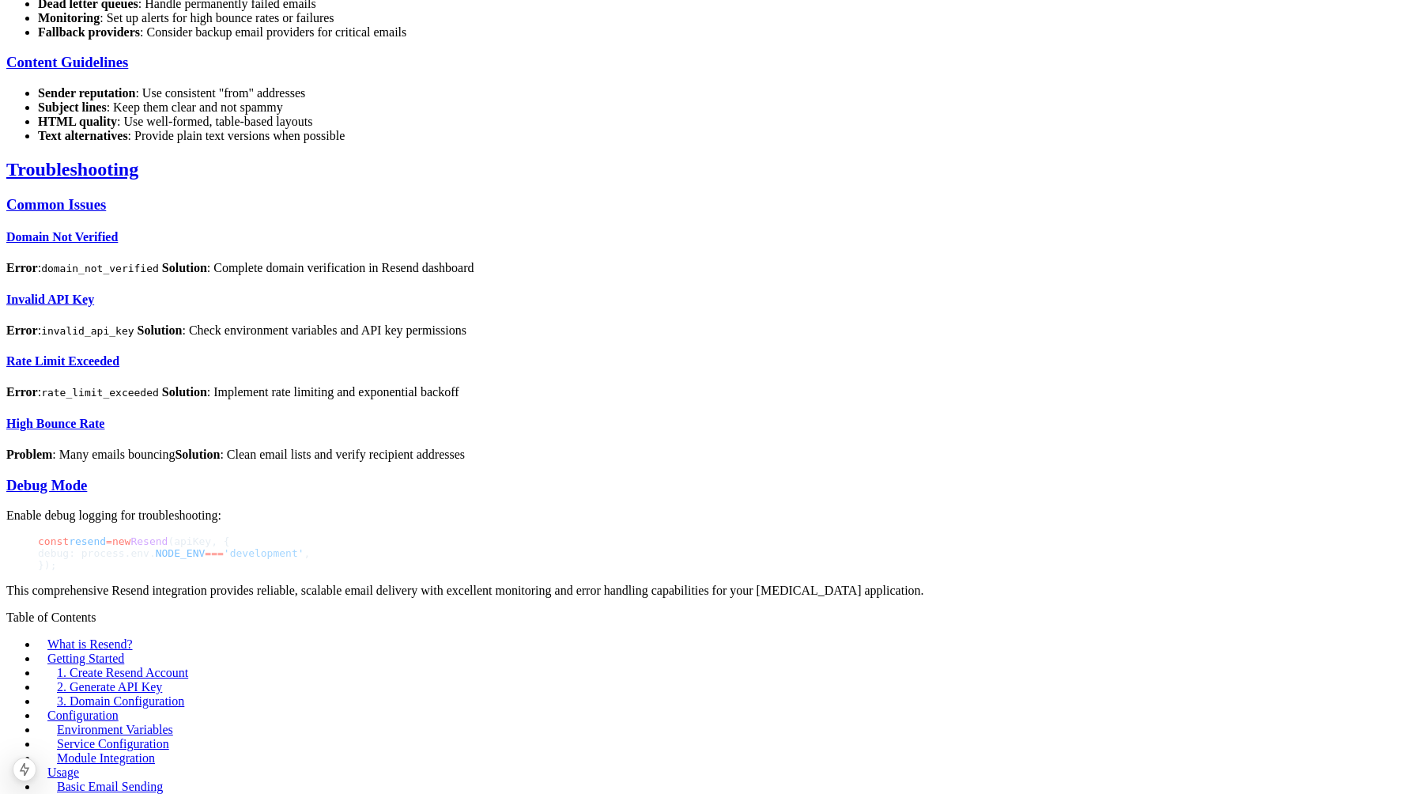
scroll to position [3546, 0]
drag, startPoint x: 583, startPoint y: 378, endPoint x: 742, endPoint y: 387, distance: 160.0
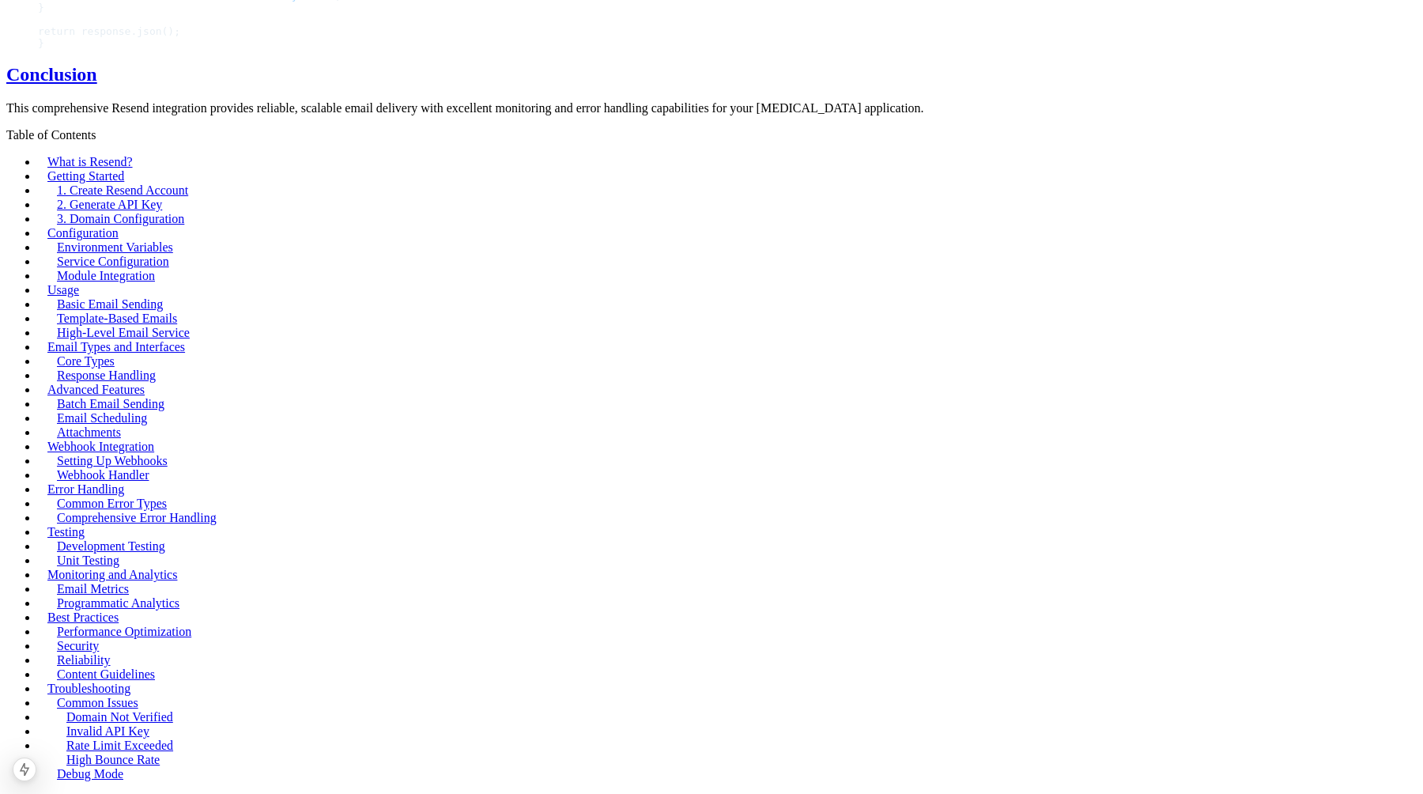
scroll to position [3293, 0]
drag, startPoint x: 362, startPoint y: 304, endPoint x: 609, endPoint y: 312, distance: 246.9
drag, startPoint x: 609, startPoint y: 312, endPoint x: 339, endPoint y: 315, distance: 269.6
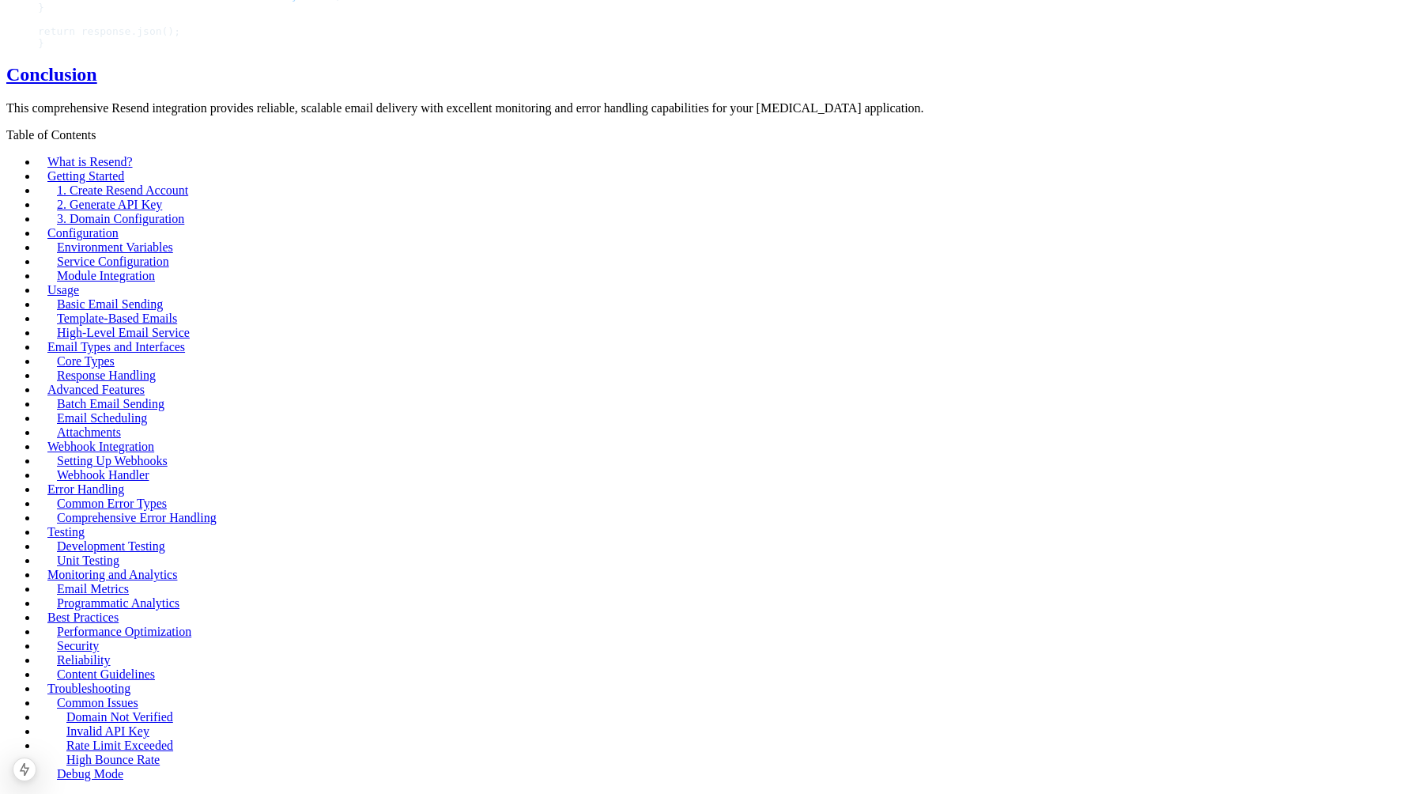
copy link "Programmatic Analytics"
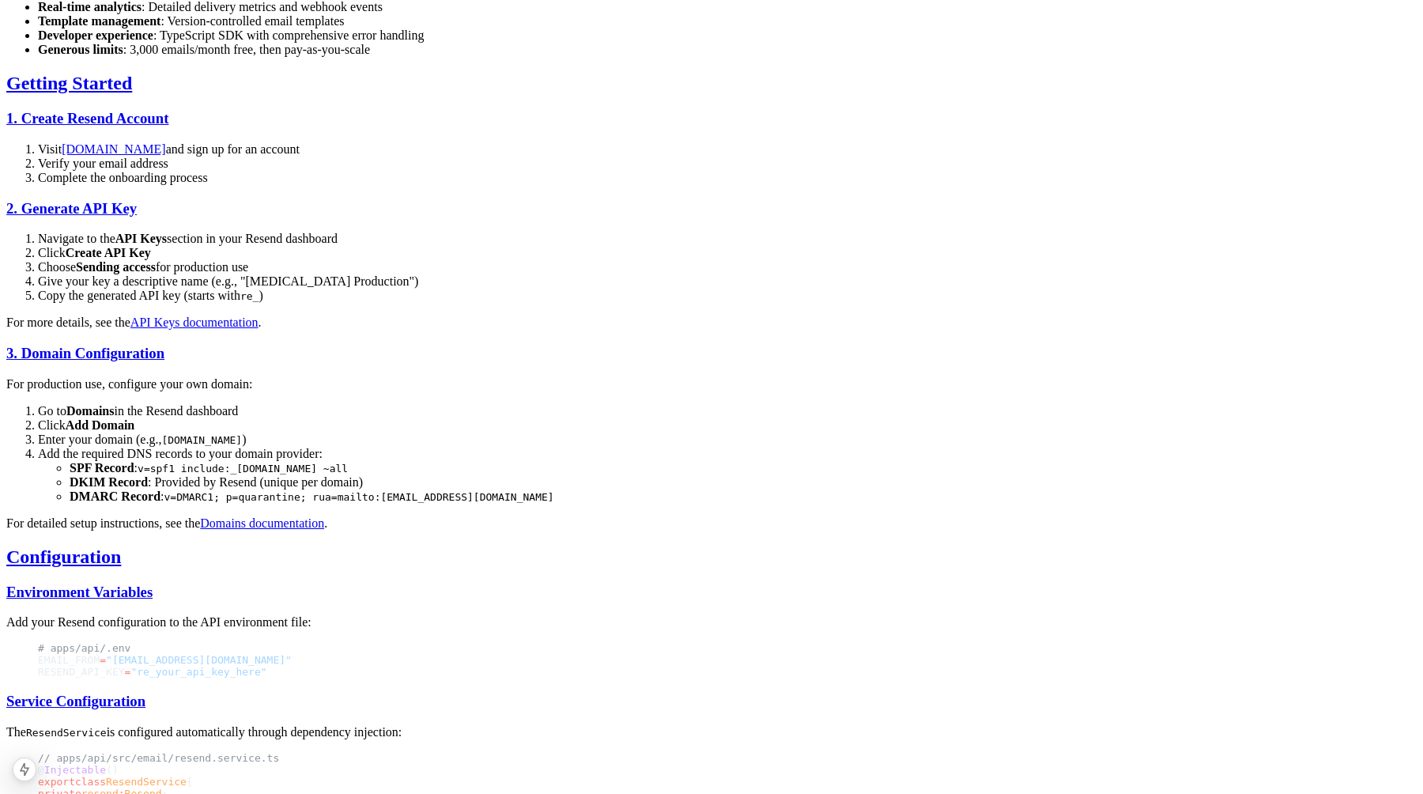
scroll to position [603, 0]
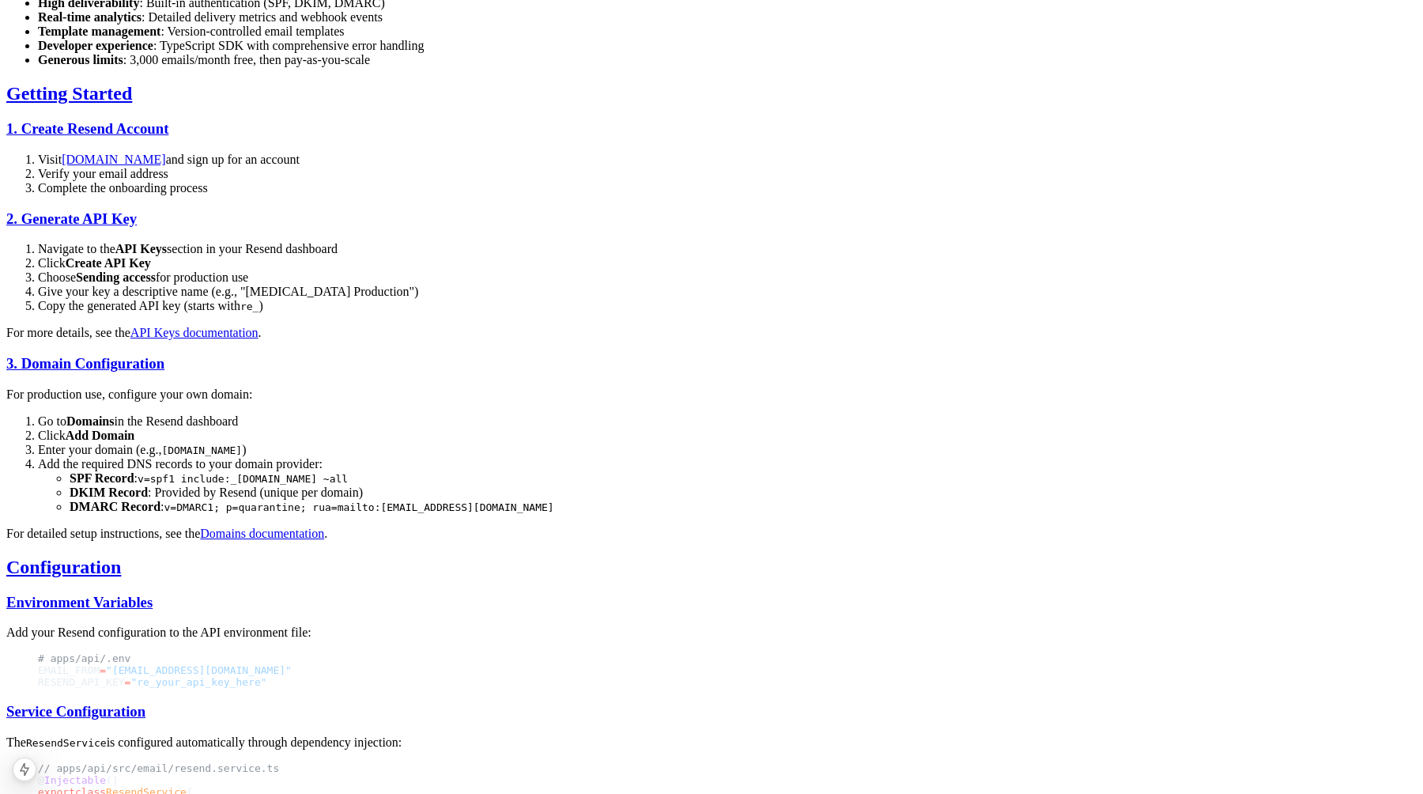
click at [324, 527] on link "Domains documentation" at bounding box center [262, 533] width 124 height 13
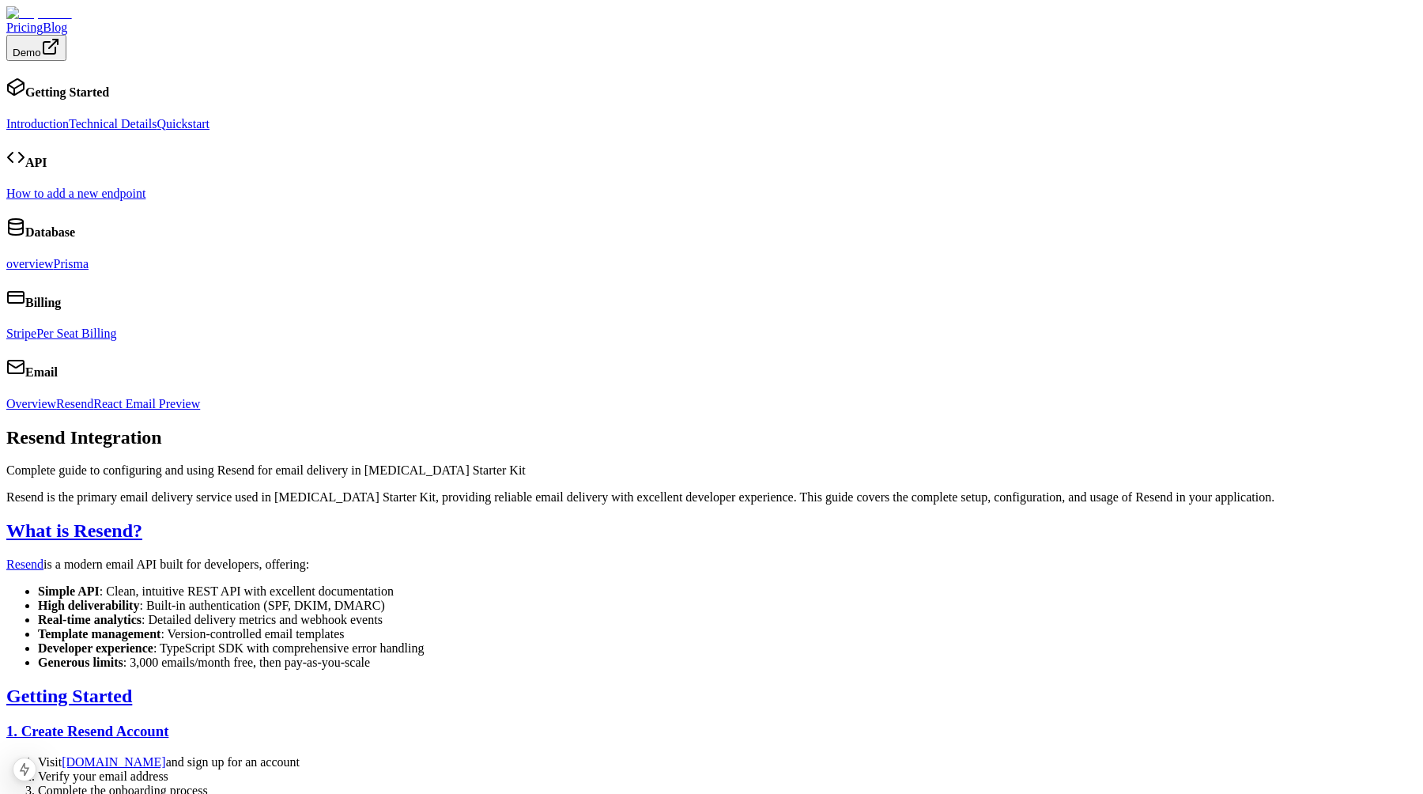
scroll to position [603, 0]
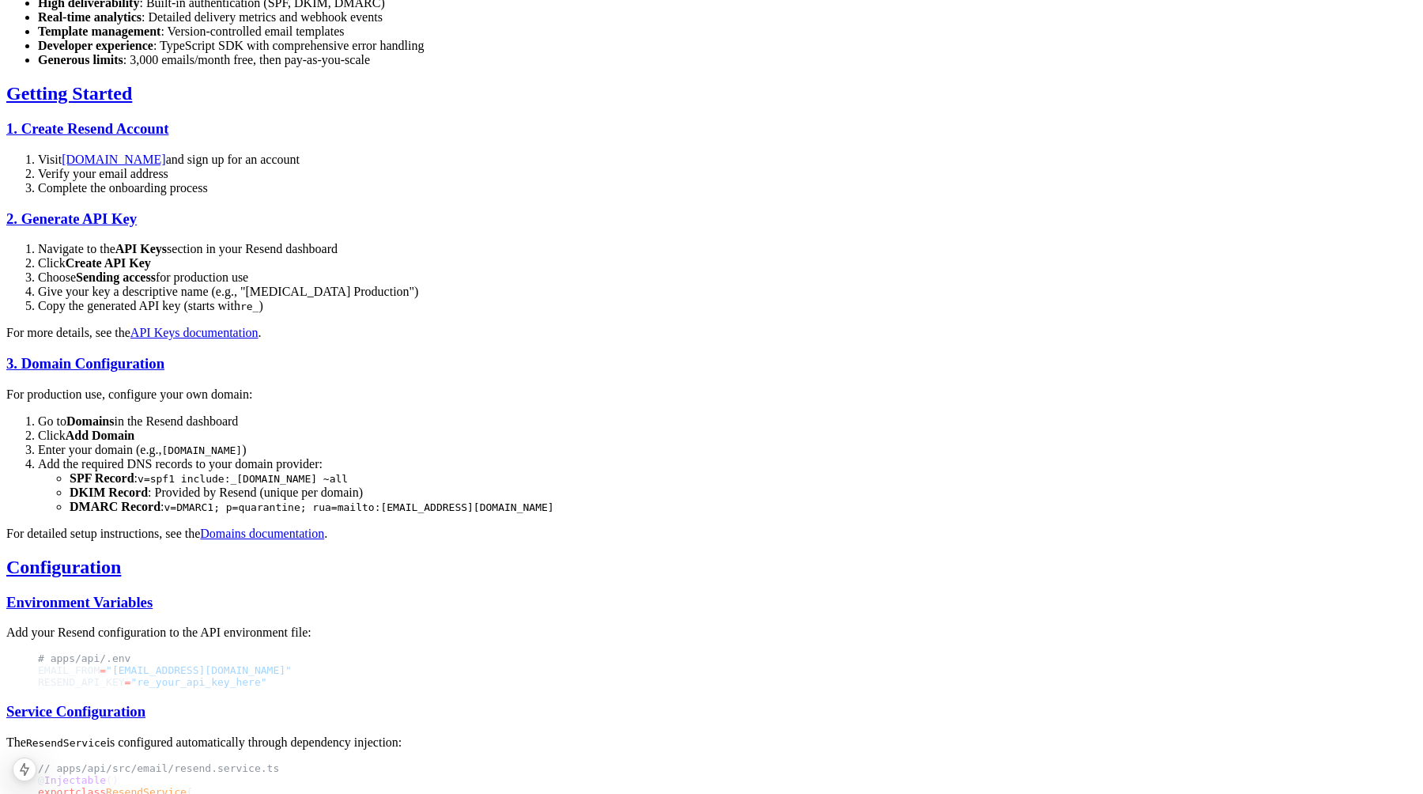
click at [259, 326] on link "API Keys documentation" at bounding box center [194, 332] width 128 height 13
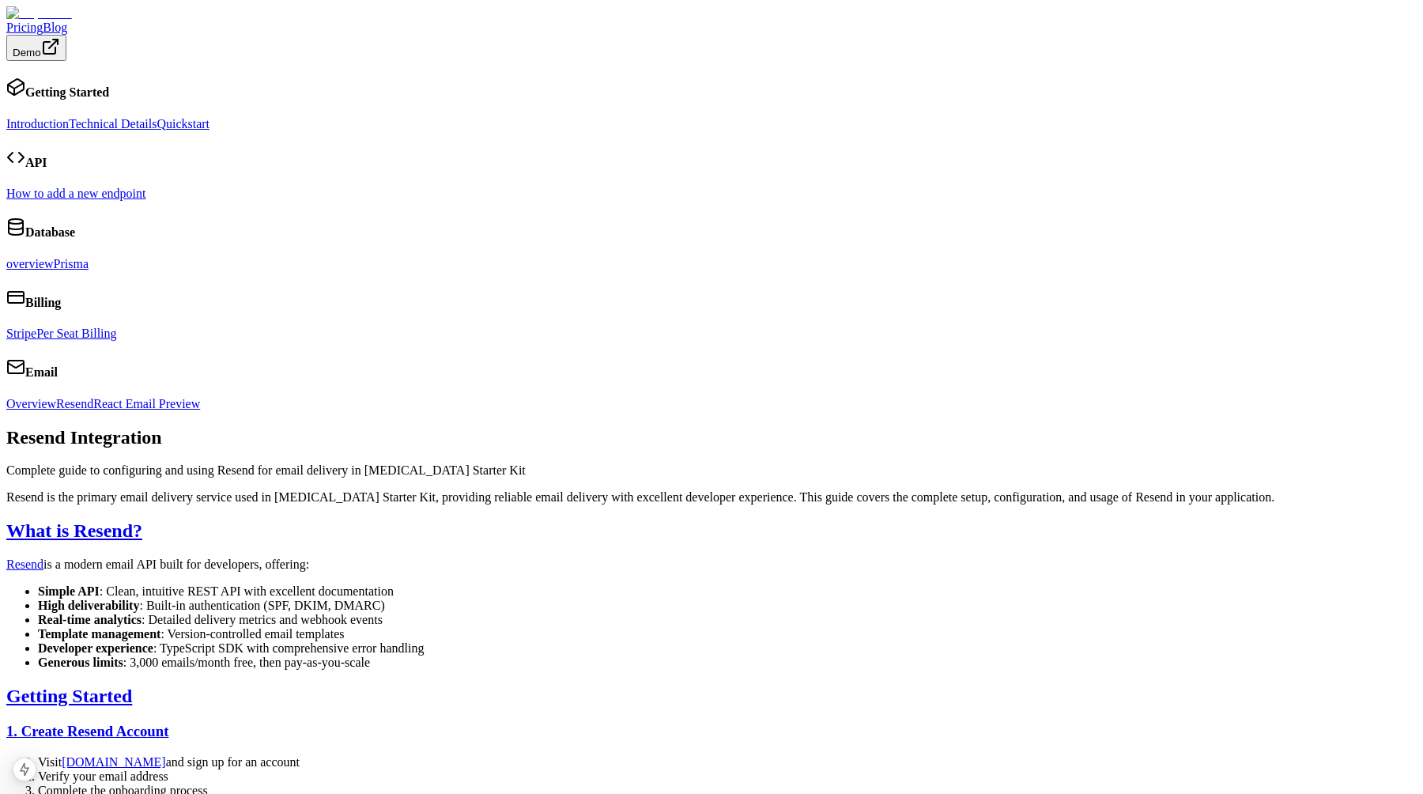
scroll to position [603, 0]
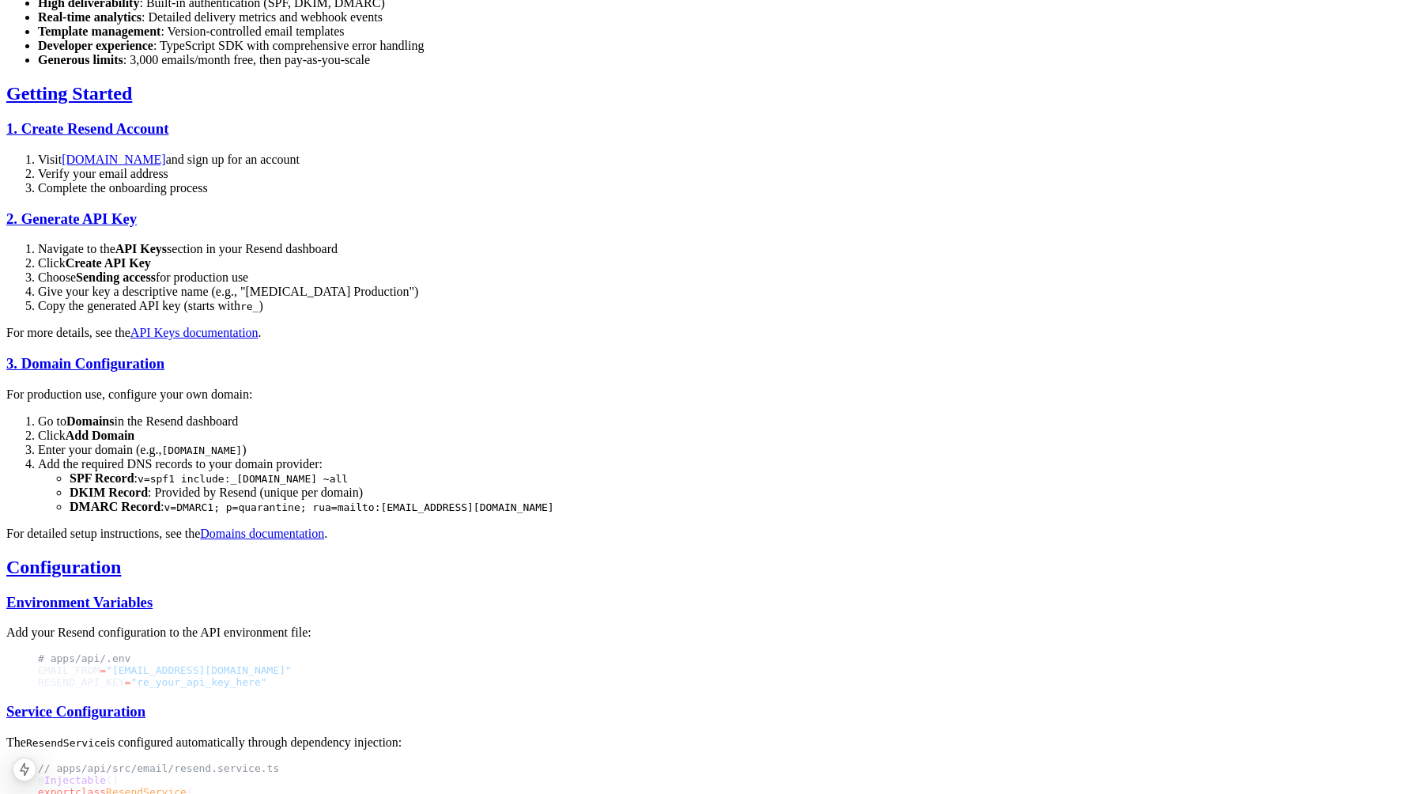
click at [837, 355] on h3 "3. Domain Configuration" at bounding box center [711, 363] width 1411 height 17
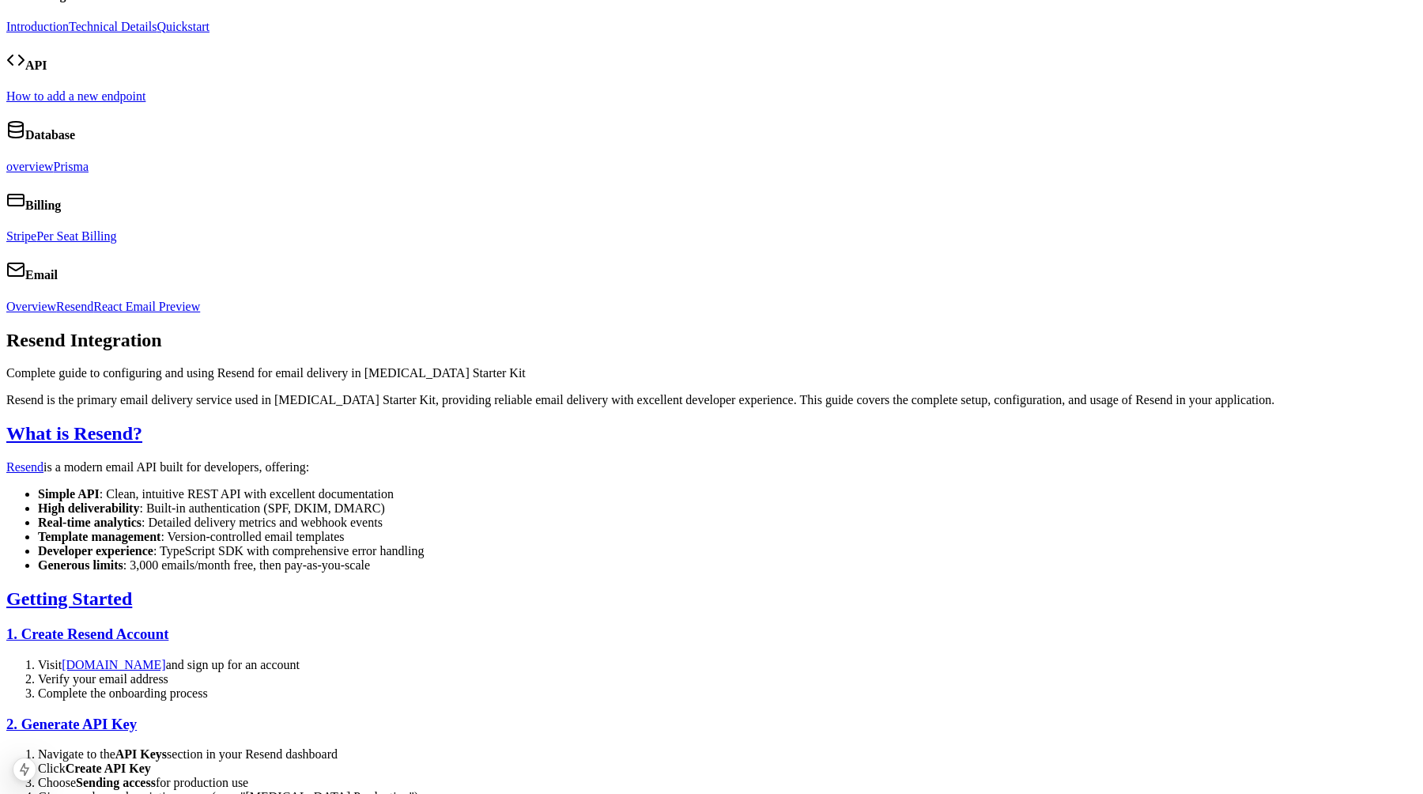
scroll to position [0, 0]
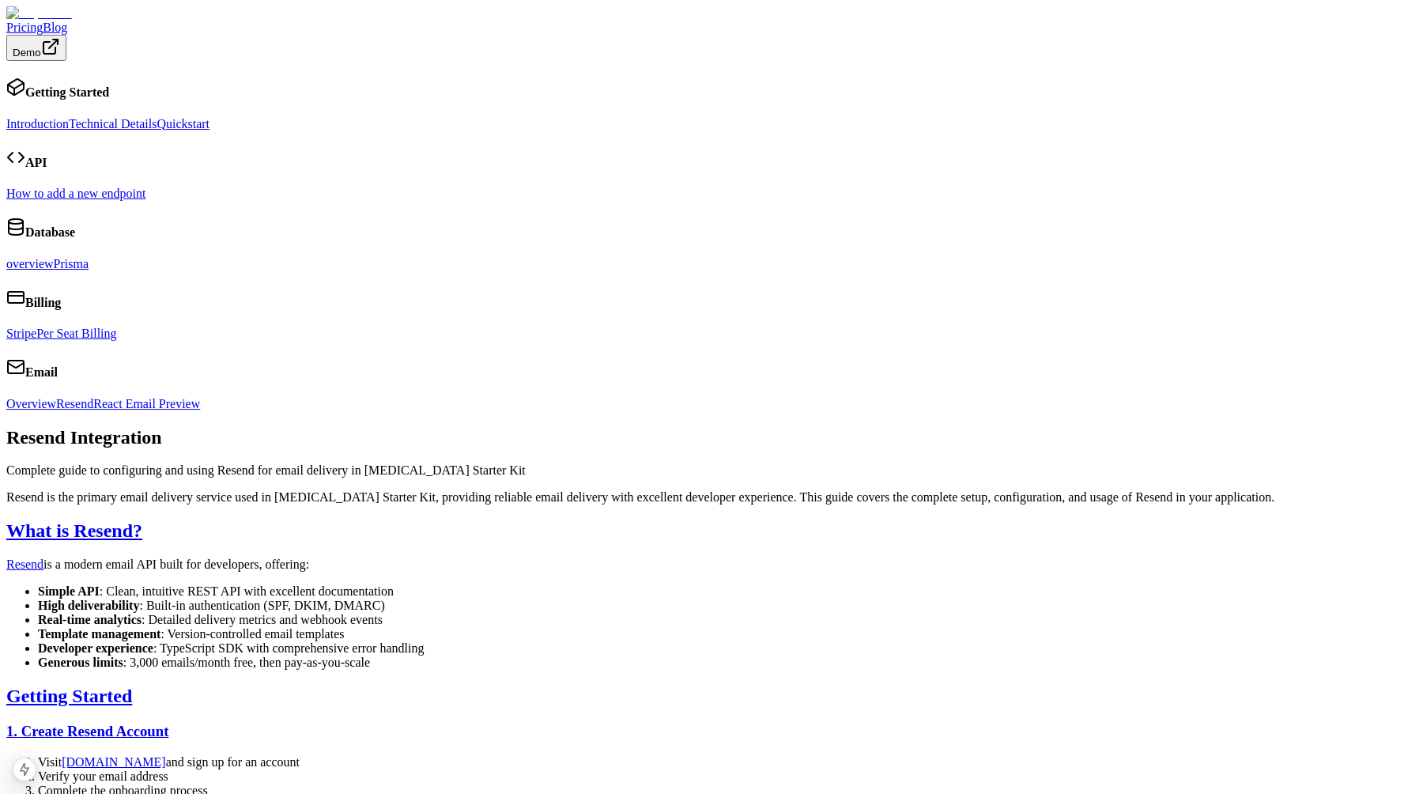
click at [43, 557] on link "Resend" at bounding box center [24, 563] width 37 height 13
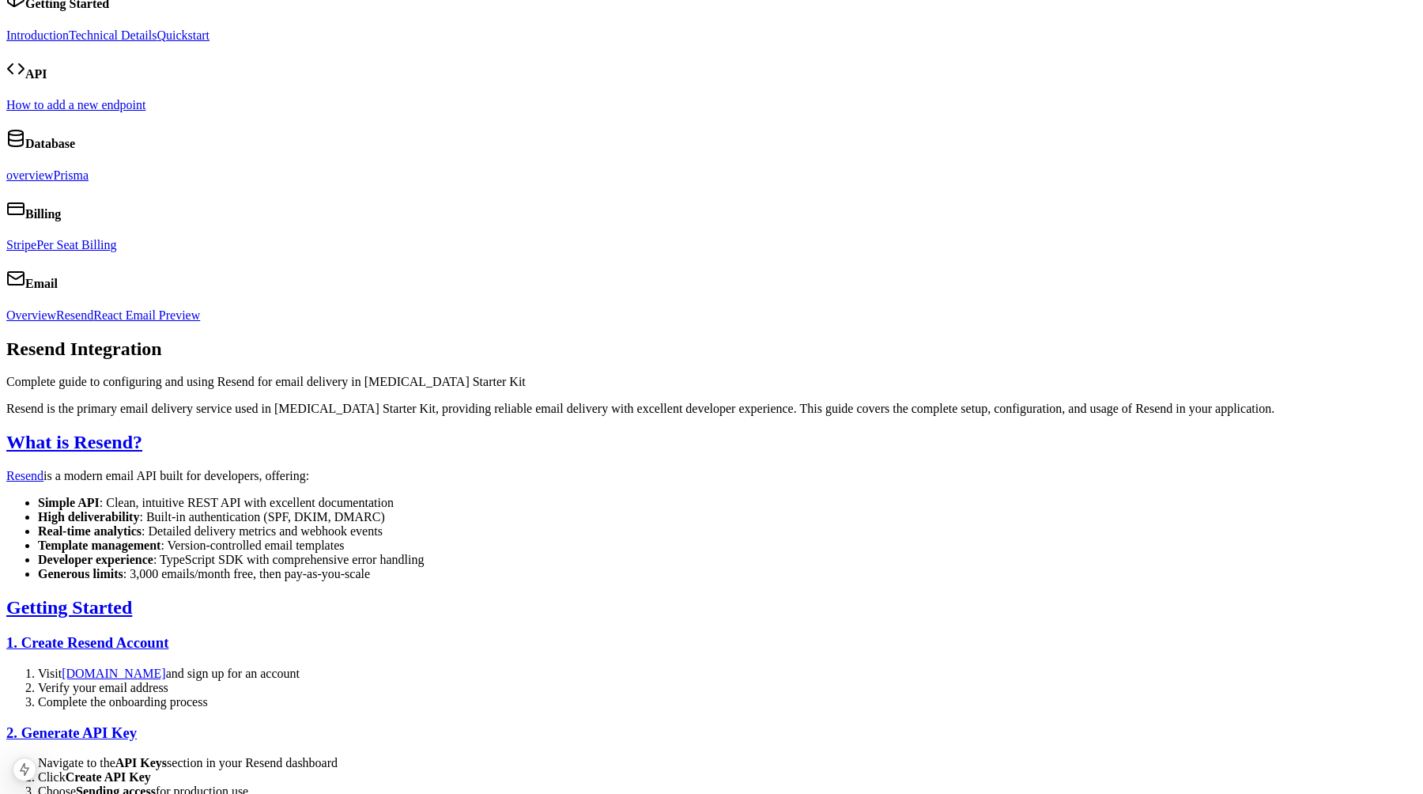
scroll to position [169, 0]
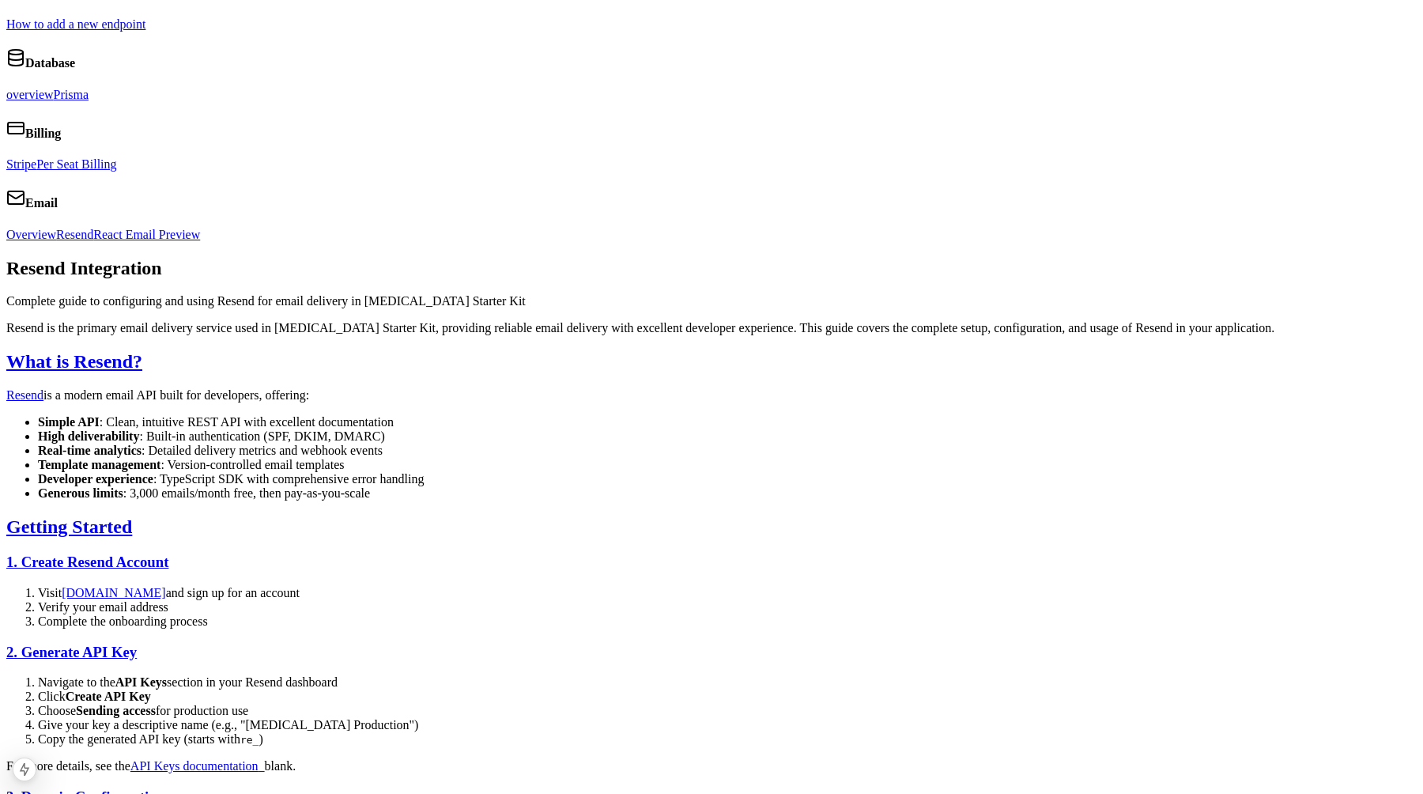
click at [259, 759] on link "API Keys documentation" at bounding box center [194, 765] width 128 height 13
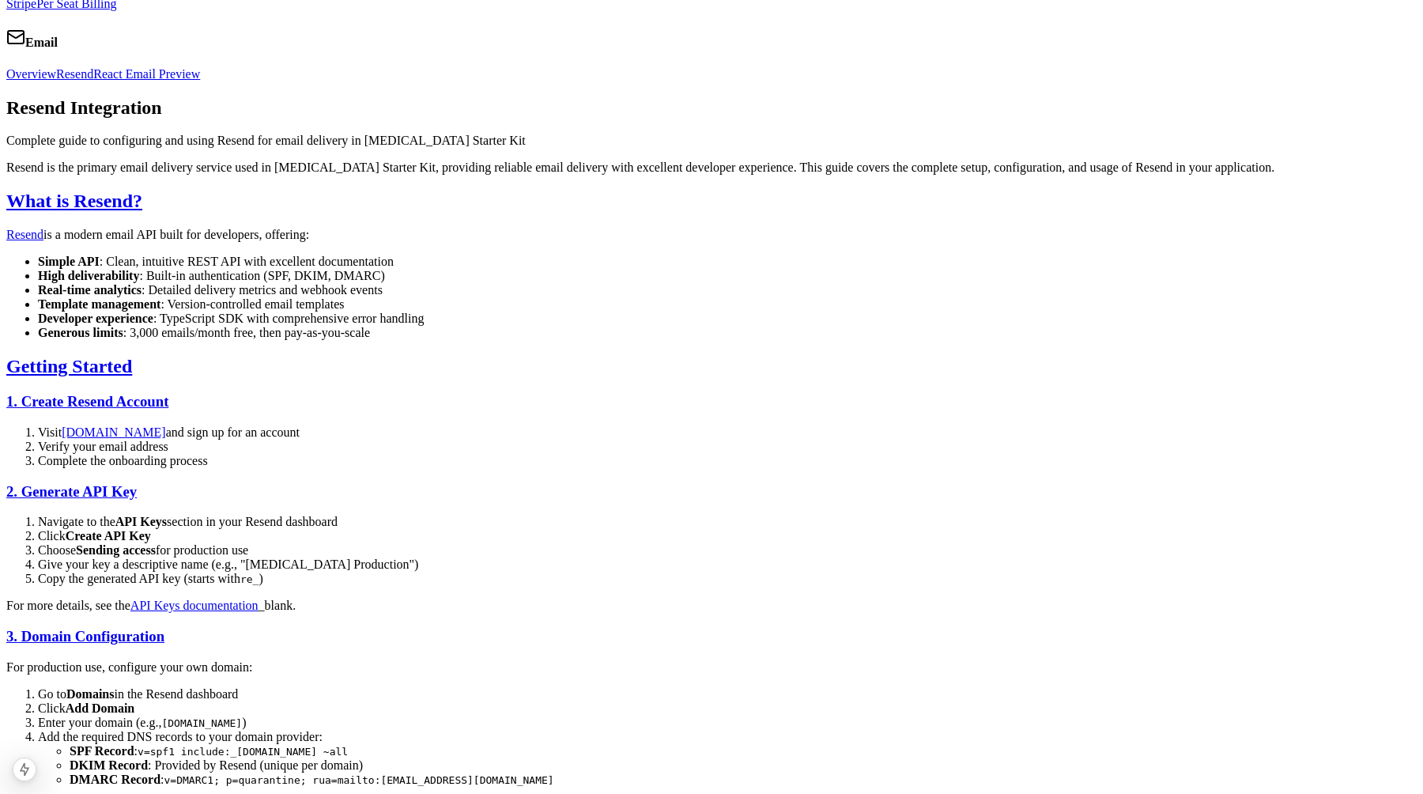
scroll to position [334, 0]
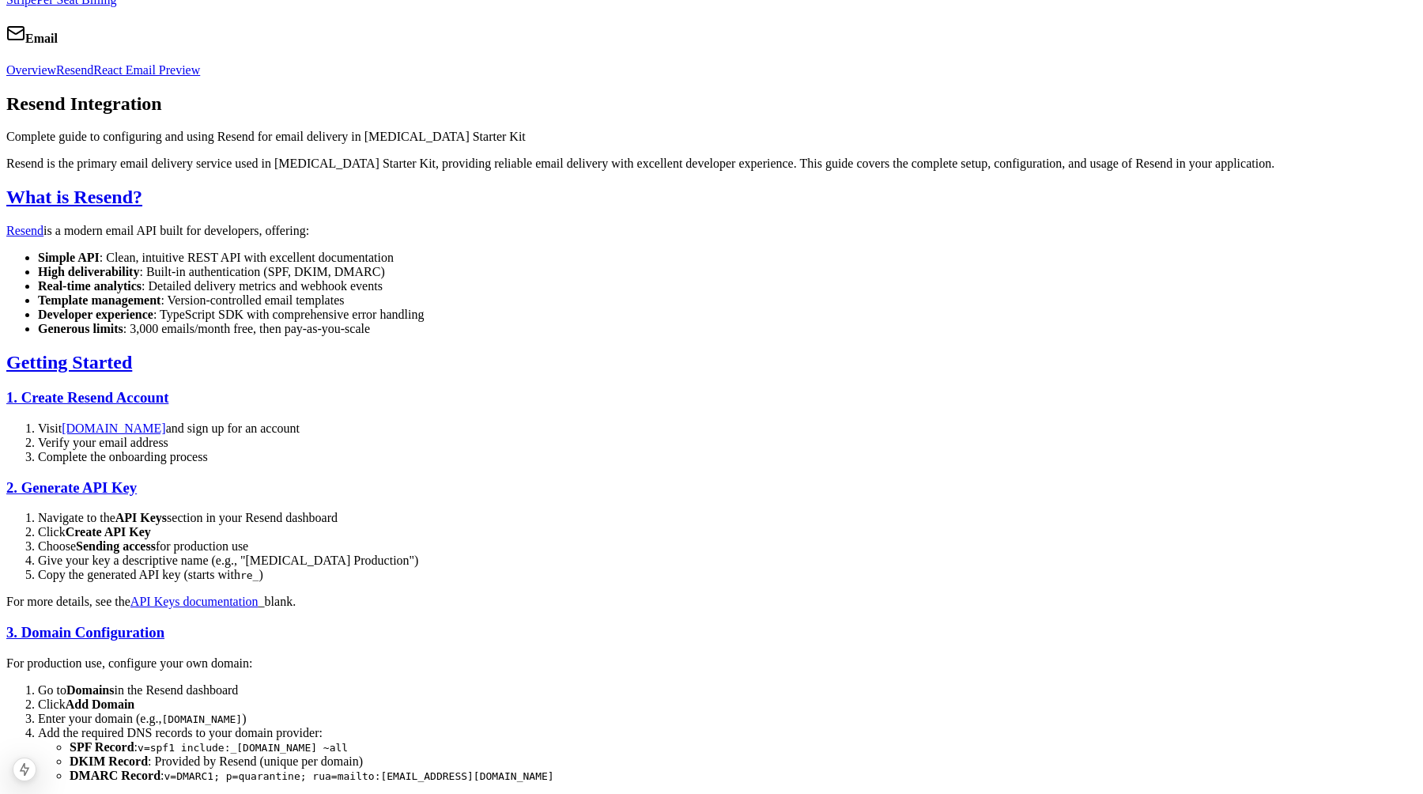
click at [679, 595] on p "For more details, see the API Keys documentation _blank ." at bounding box center [711, 602] width 1411 height 14
drag, startPoint x: 688, startPoint y: 440, endPoint x: 633, endPoint y: 440, distance: 55.4
click at [633, 595] on p "For more details, see the API Keys documentation _blank ." at bounding box center [711, 602] width 1411 height 14
click at [712, 595] on p "For more details, see the API Keys documentation _blank ." at bounding box center [711, 602] width 1411 height 14
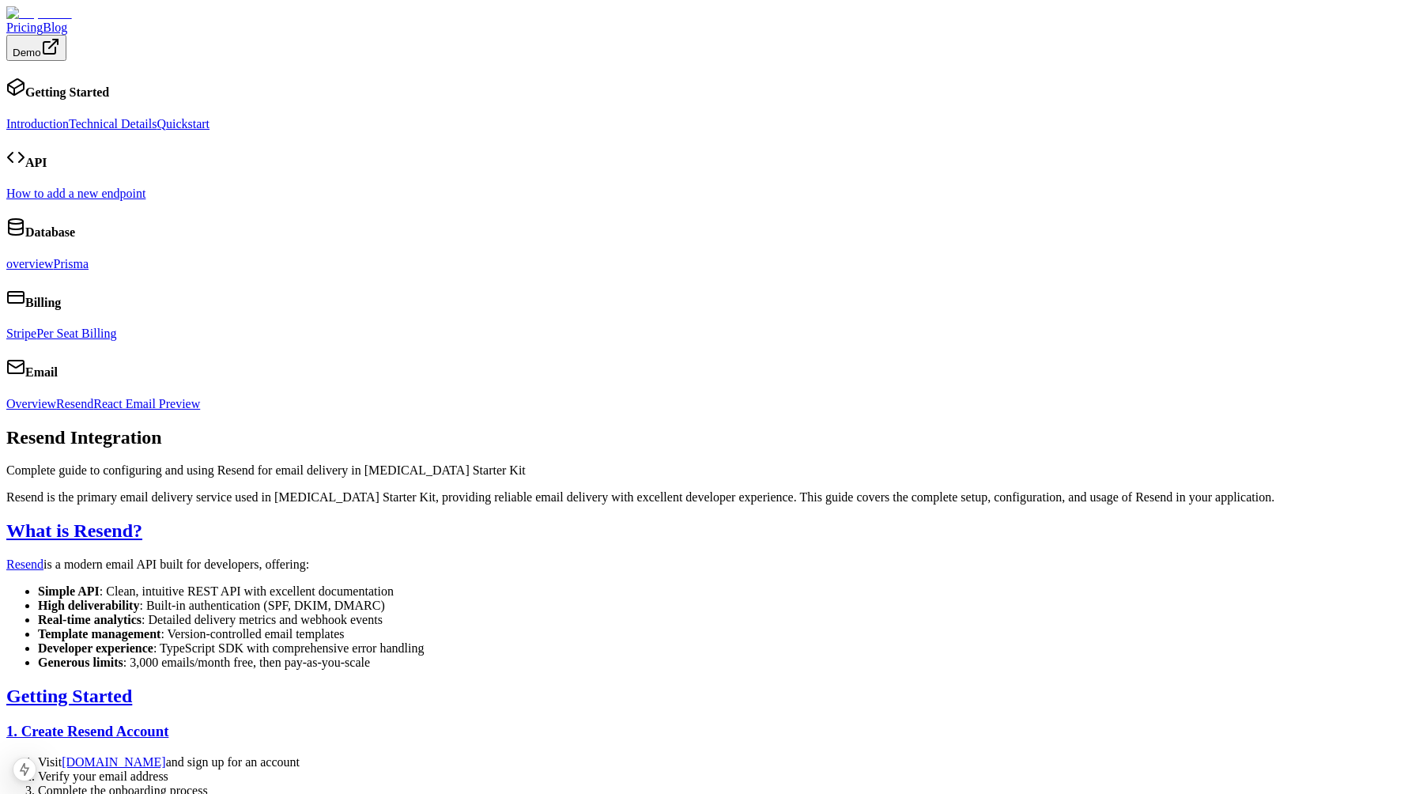
click at [716, 490] on p "Resend is the primary email delivery service used in [MEDICAL_DATA] Starter Kit…" at bounding box center [711, 497] width 1411 height 14
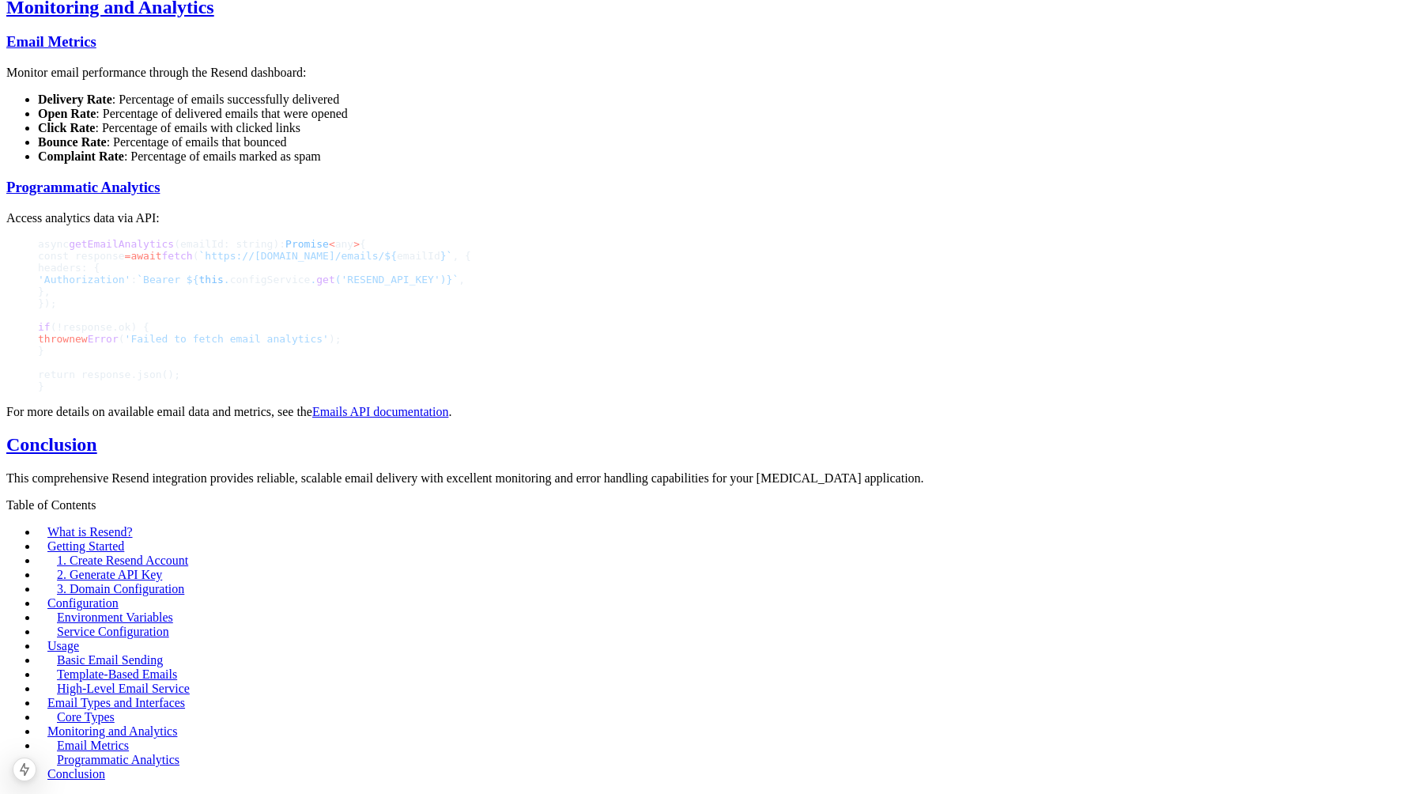
scroll to position [3393, 0]
